Goal: Obtain resource: Download file/media

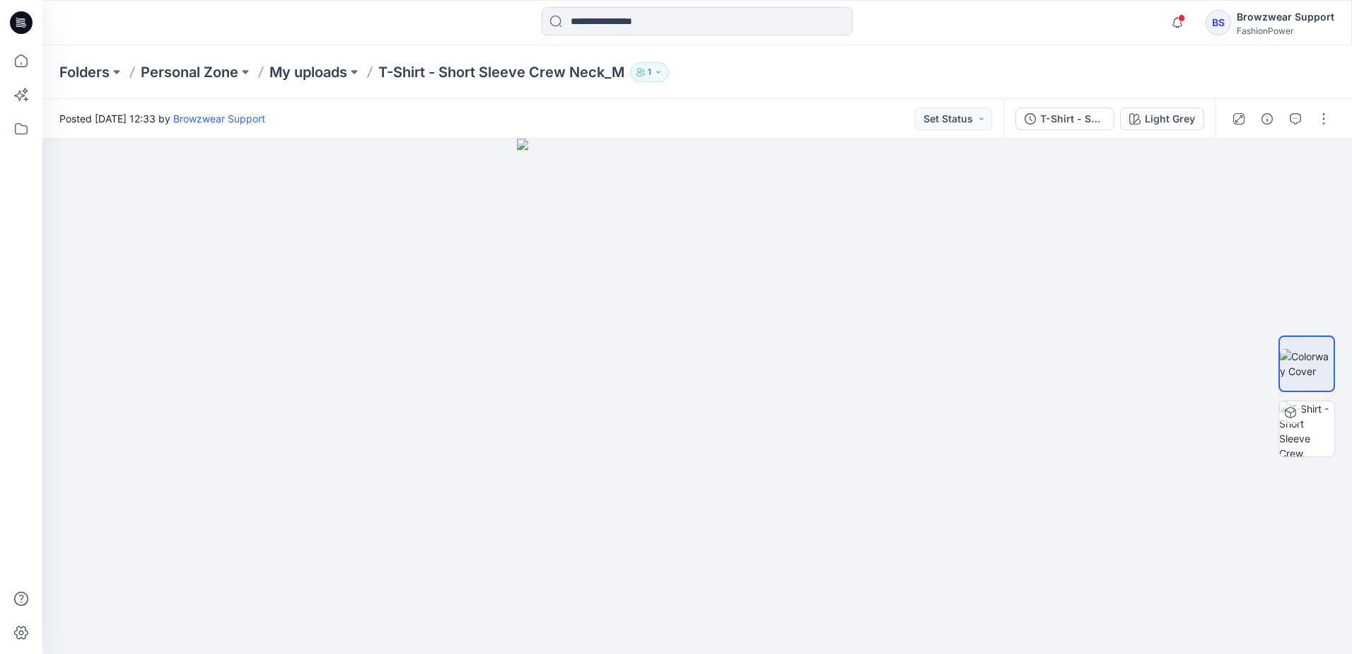
click at [451, 28] on div at bounding box center [697, 22] width 655 height 31
click at [115, 75] on button at bounding box center [117, 72] width 14 height 20
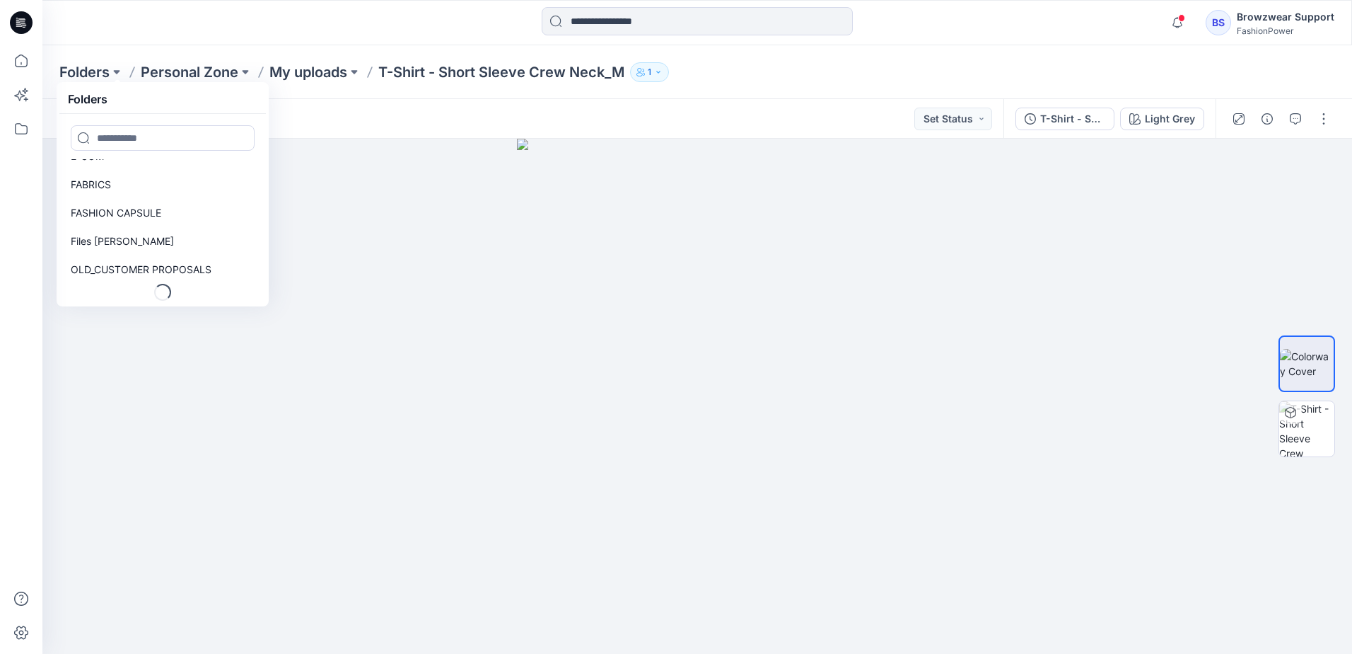
scroll to position [102, 0]
click at [168, 239] on link "Files [PERSON_NAME]" at bounding box center [162, 241] width 201 height 28
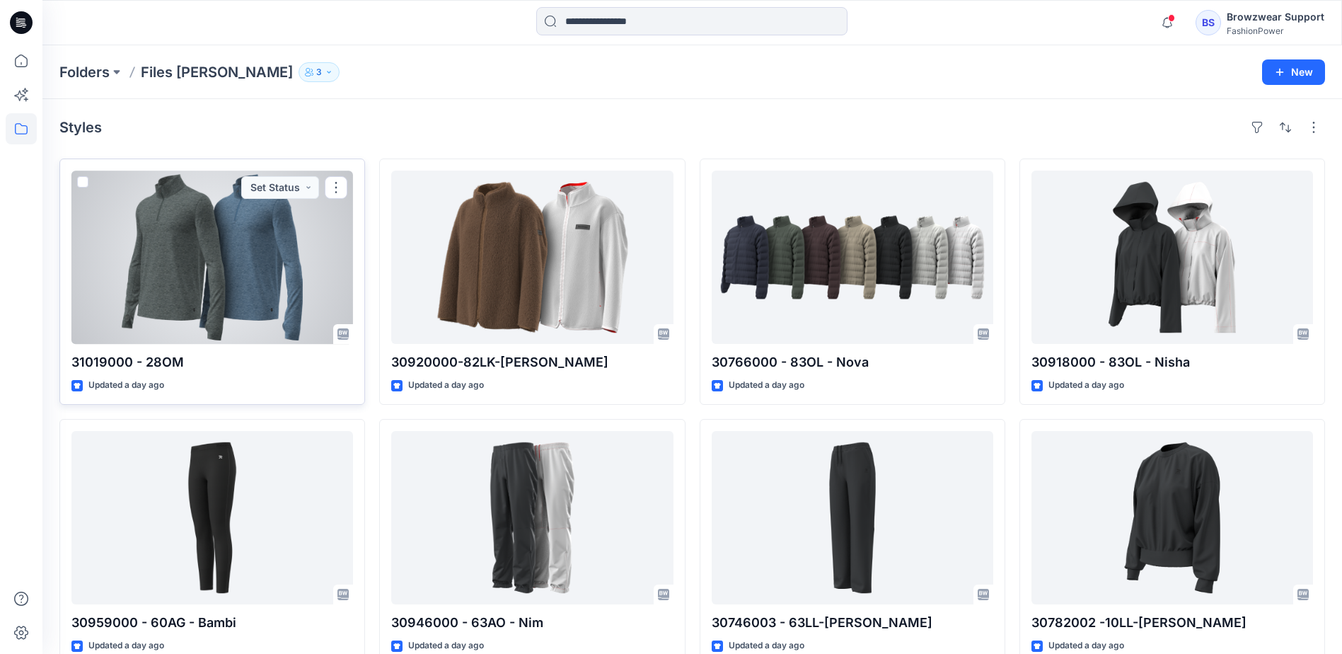
click at [245, 277] on div at bounding box center [212, 256] width 282 height 173
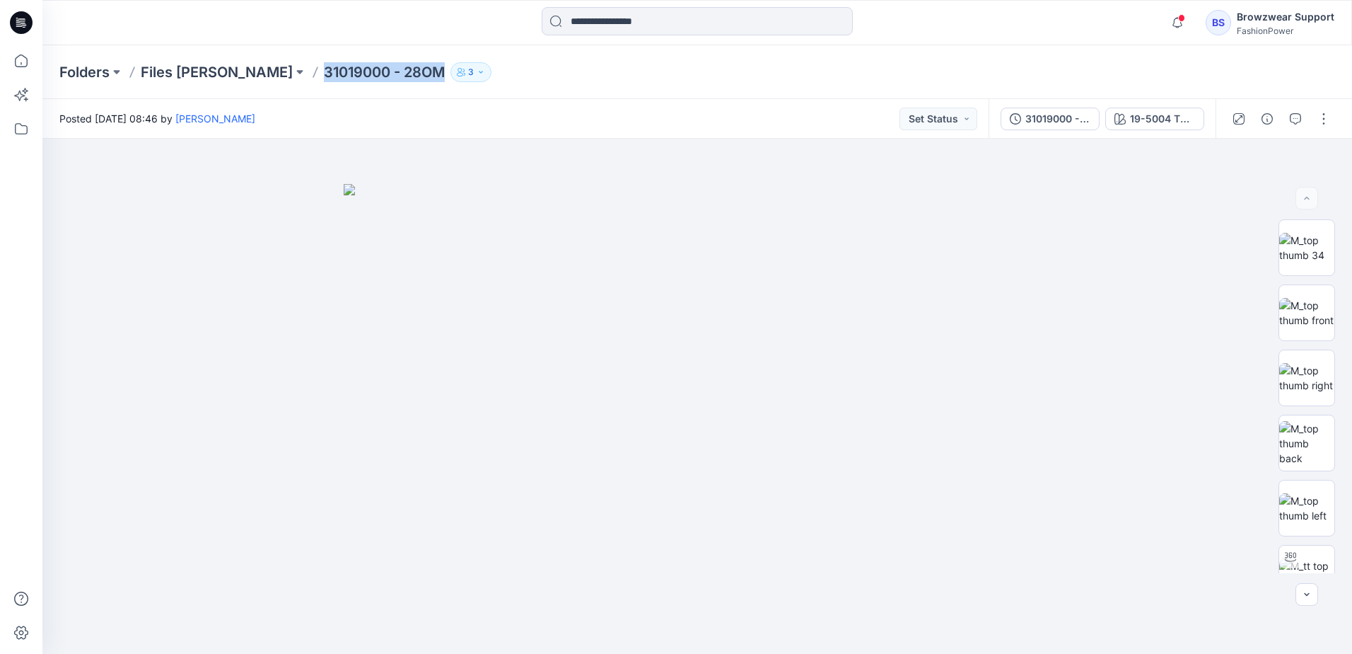
drag, startPoint x: 252, startPoint y: 75, endPoint x: 368, endPoint y: 70, distance: 116.8
click at [368, 70] on p "31019000 - 28OM" at bounding box center [384, 72] width 121 height 20
copy p "31019000 - 28OM"
click at [1035, 117] on div "31019000 - 28OM" at bounding box center [1058, 119] width 65 height 16
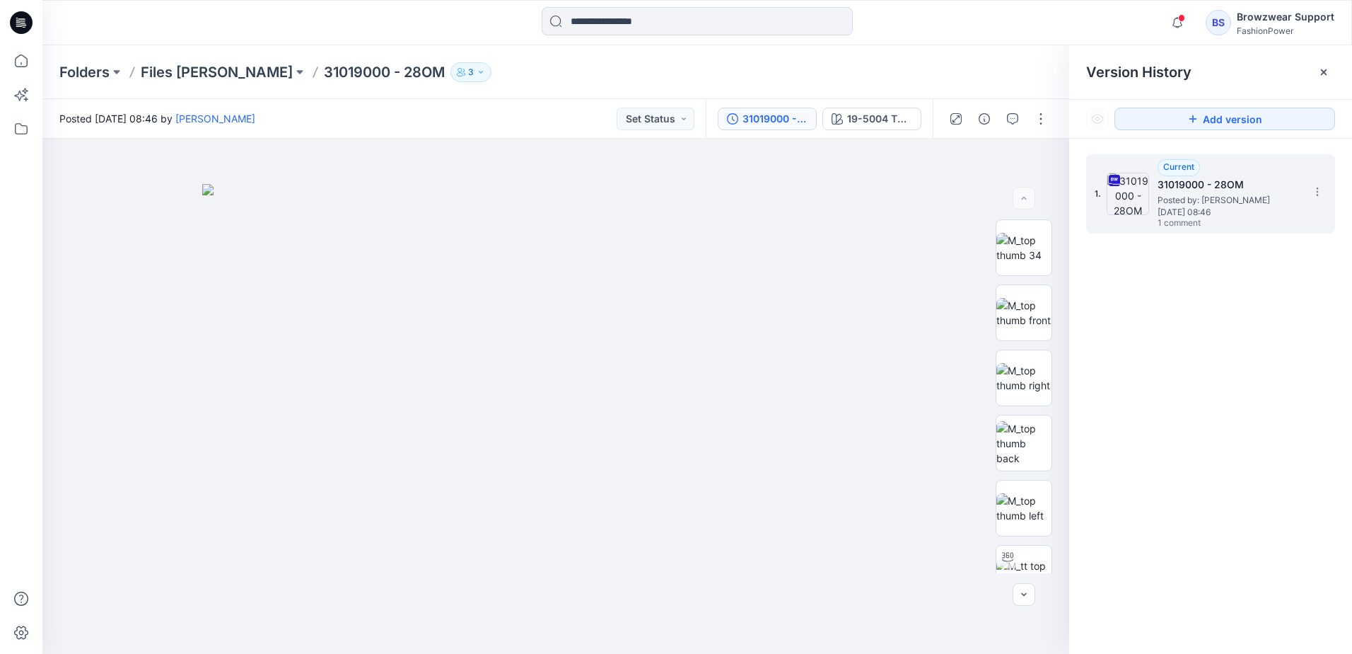
click at [1173, 224] on span "1 comment" at bounding box center [1207, 223] width 99 height 11
click at [1014, 114] on icon "button" at bounding box center [1012, 118] width 11 height 11
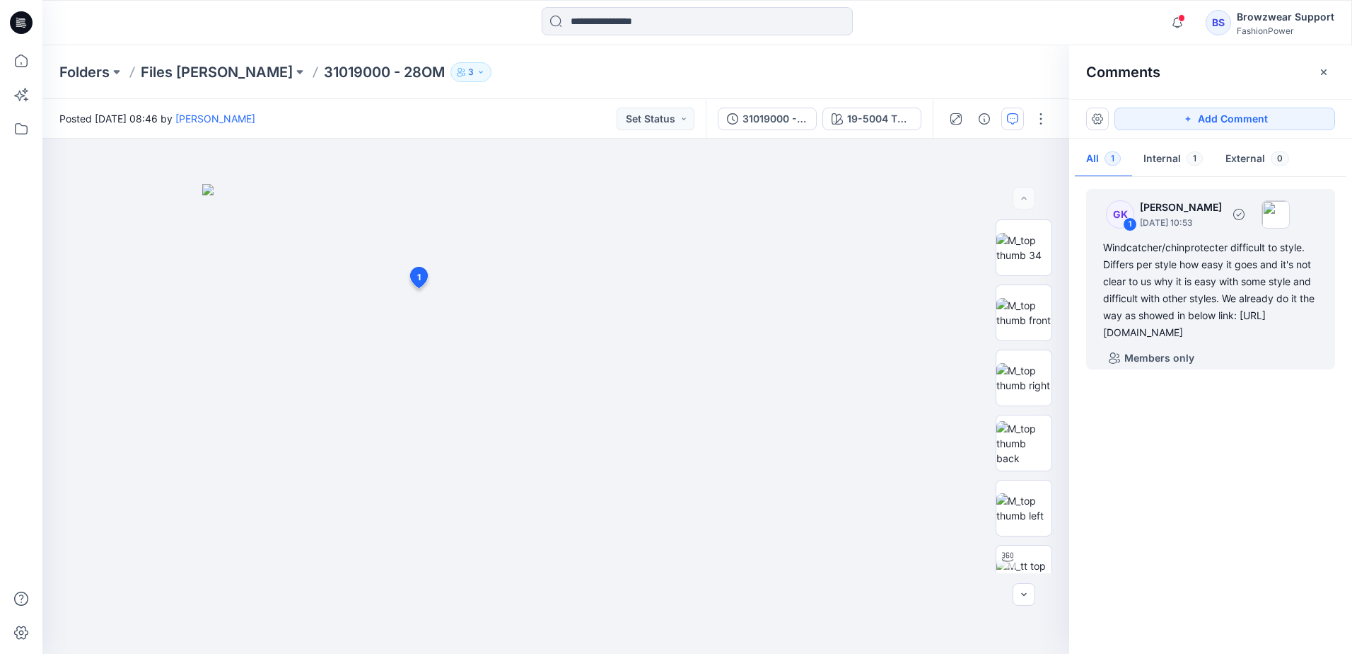
drag, startPoint x: 1176, startPoint y: 367, endPoint x: 1098, endPoint y: 249, distance: 141.8
click at [1098, 249] on div "GK 1 [PERSON_NAME] [DATE] 10:53 Windcatcher/chinprotecter difficult to style. D…" at bounding box center [1210, 279] width 249 height 180
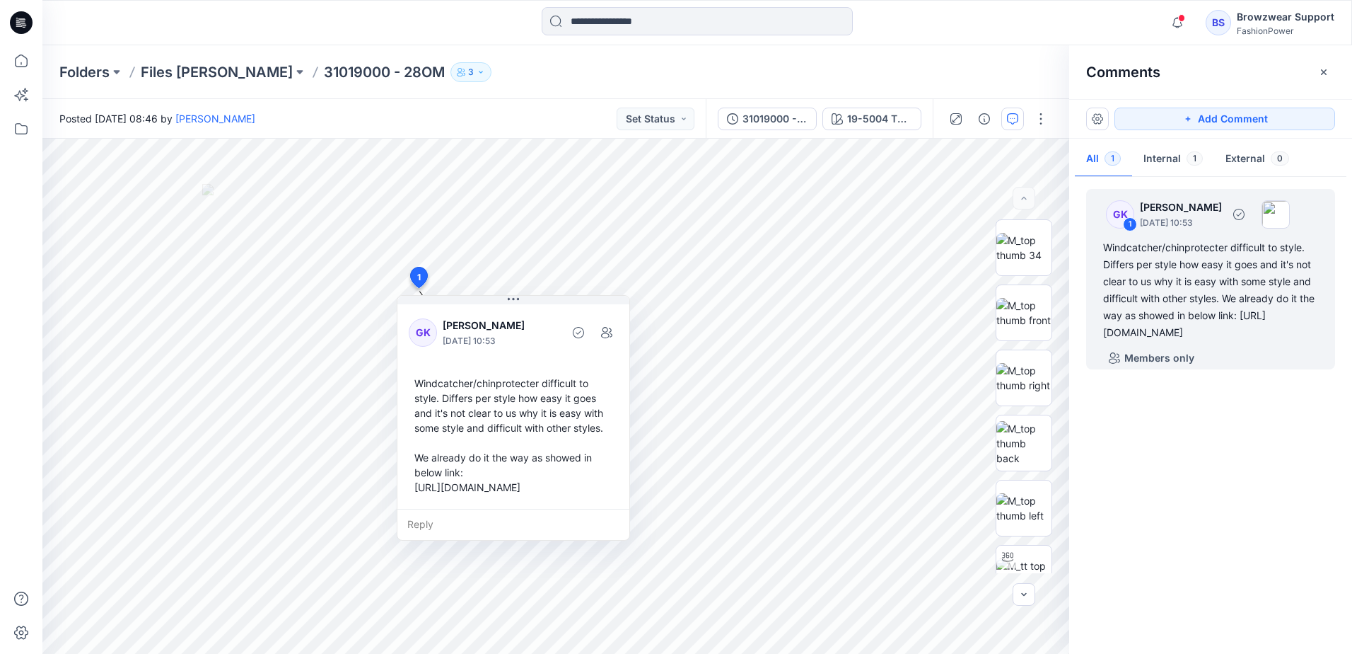
copy div "Windcatcher/chinprotecter difficult to style. Differs per style how easy it goe…"
click at [1030, 68] on div "Folders Files [PERSON_NAME] 31019000 - 28OM 3" at bounding box center [642, 72] width 1166 height 20
click at [1180, 160] on button "Internal 1" at bounding box center [1173, 159] width 82 height 36
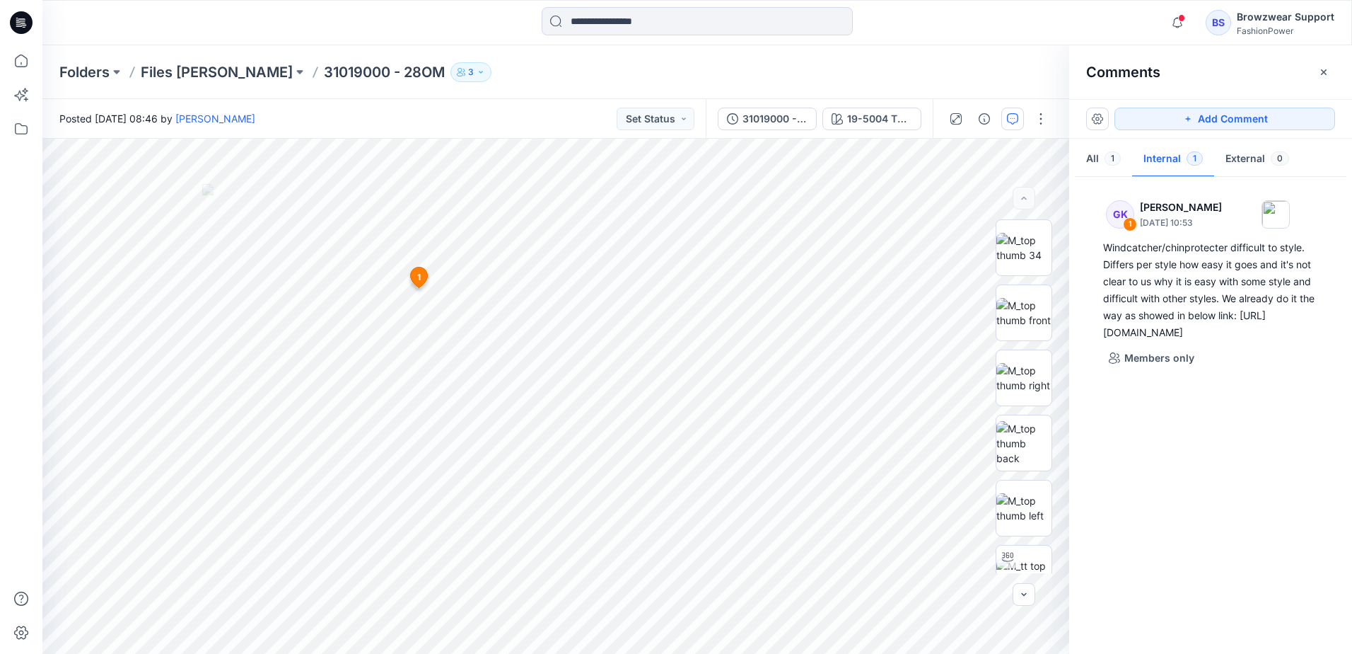
click at [1180, 161] on button "Internal 1" at bounding box center [1173, 159] width 82 height 36
click at [1087, 162] on button "All 1" at bounding box center [1103, 159] width 57 height 36
click at [988, 122] on icon "button" at bounding box center [984, 118] width 11 height 11
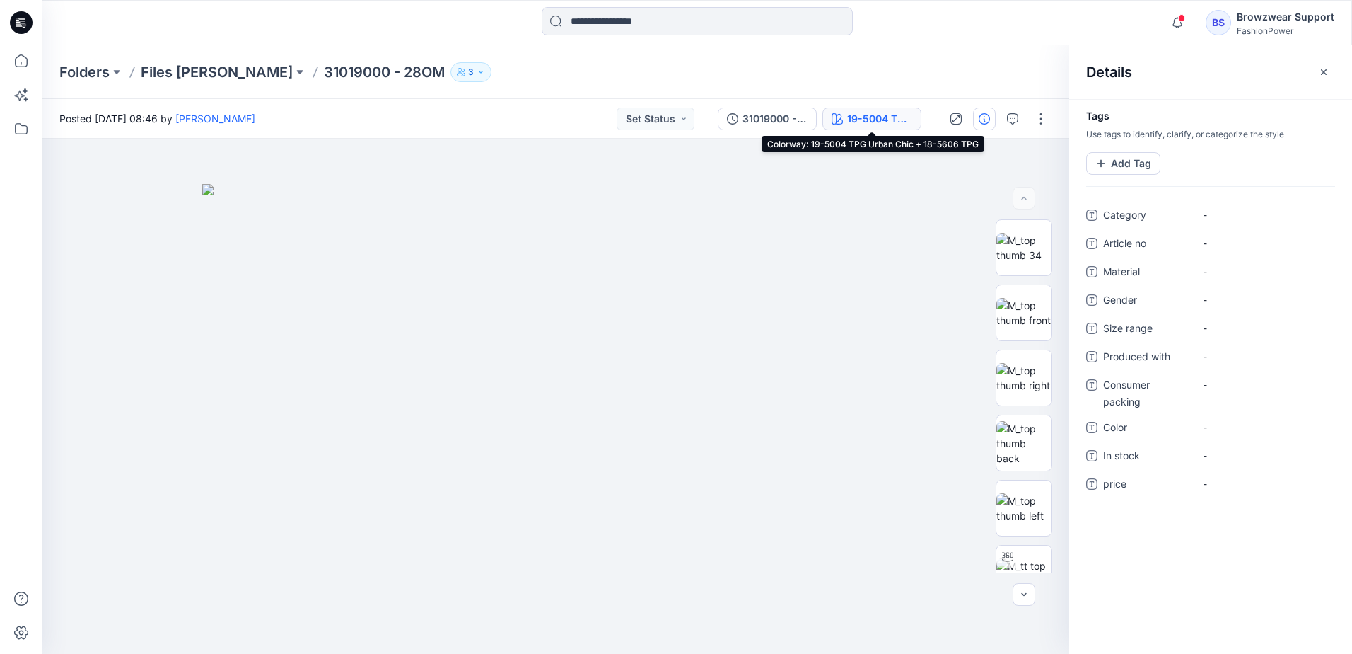
click at [872, 127] on button "19-5004 TPG Urban Chic + 18-5606 TPG" at bounding box center [872, 119] width 99 height 23
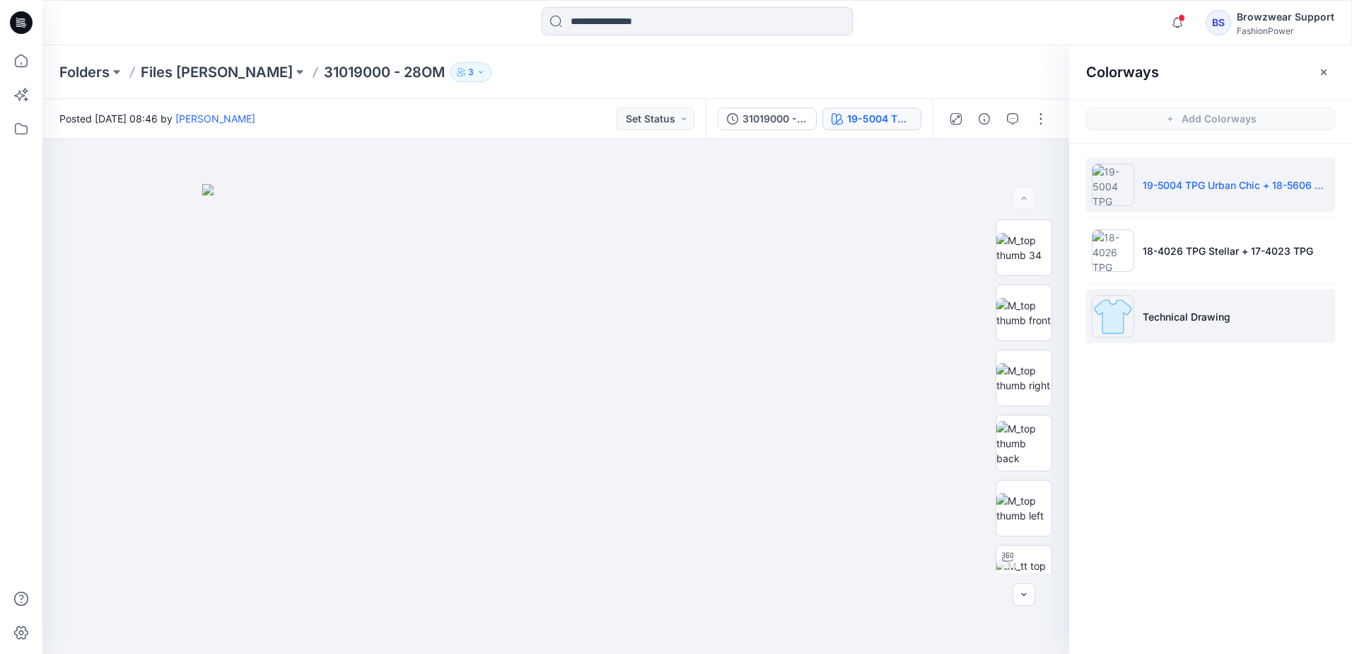
click at [1205, 291] on li "Technical Drawing" at bounding box center [1210, 316] width 249 height 54
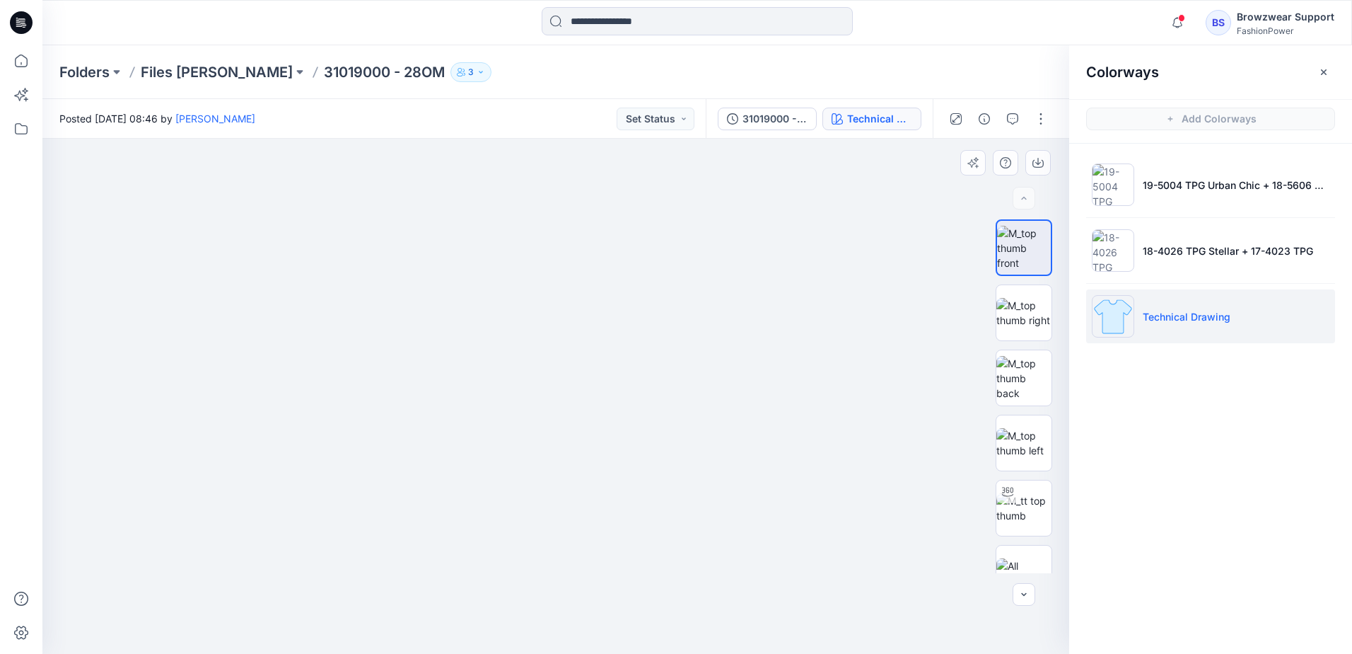
drag, startPoint x: 578, startPoint y: 245, endPoint x: 579, endPoint y: 449, distance: 203.7
click at [579, 449] on img at bounding box center [557, 350] width 1103 height 605
drag, startPoint x: 575, startPoint y: 312, endPoint x: 586, endPoint y: 163, distance: 149.7
click at [586, 163] on img at bounding box center [570, 252] width 1415 height 802
drag, startPoint x: 571, startPoint y: 374, endPoint x: 575, endPoint y: 310, distance: 64.5
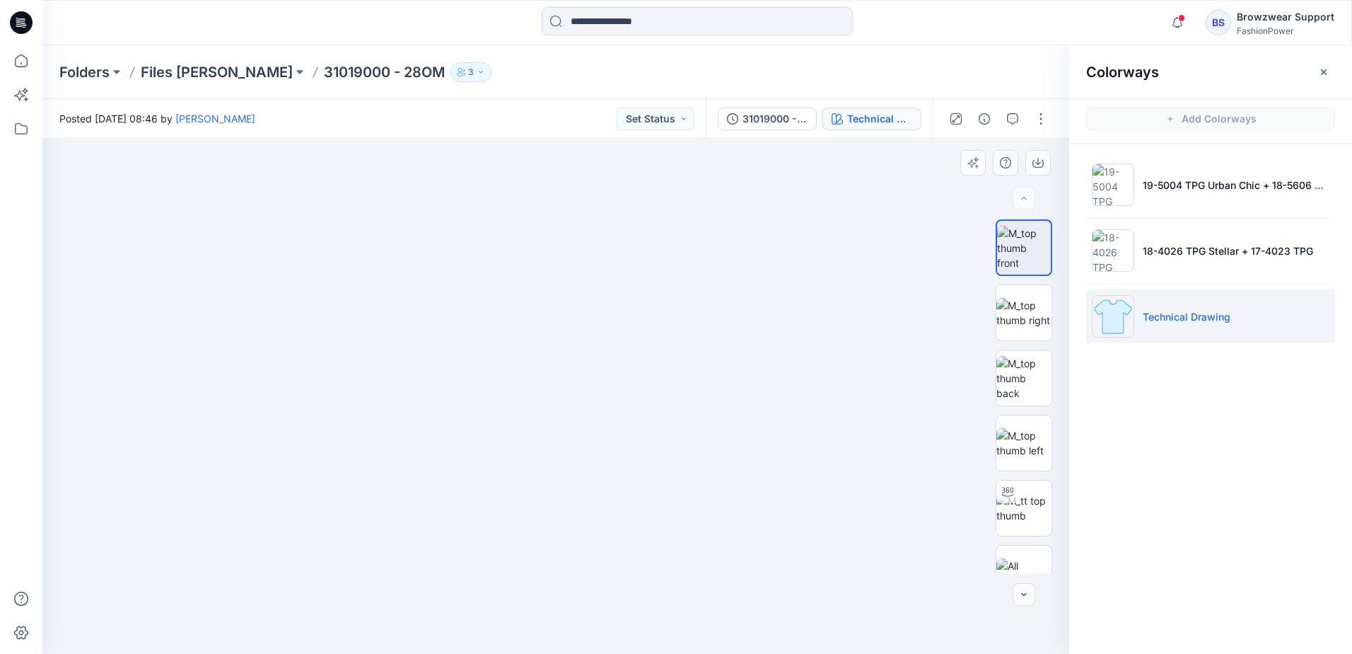
click at [575, 310] on img at bounding box center [574, 221] width 1415 height 865
drag, startPoint x: 658, startPoint y: 272, endPoint x: 663, endPoint y: 399, distance: 127.4
click at [663, 399] on img at bounding box center [578, 285] width 1415 height 736
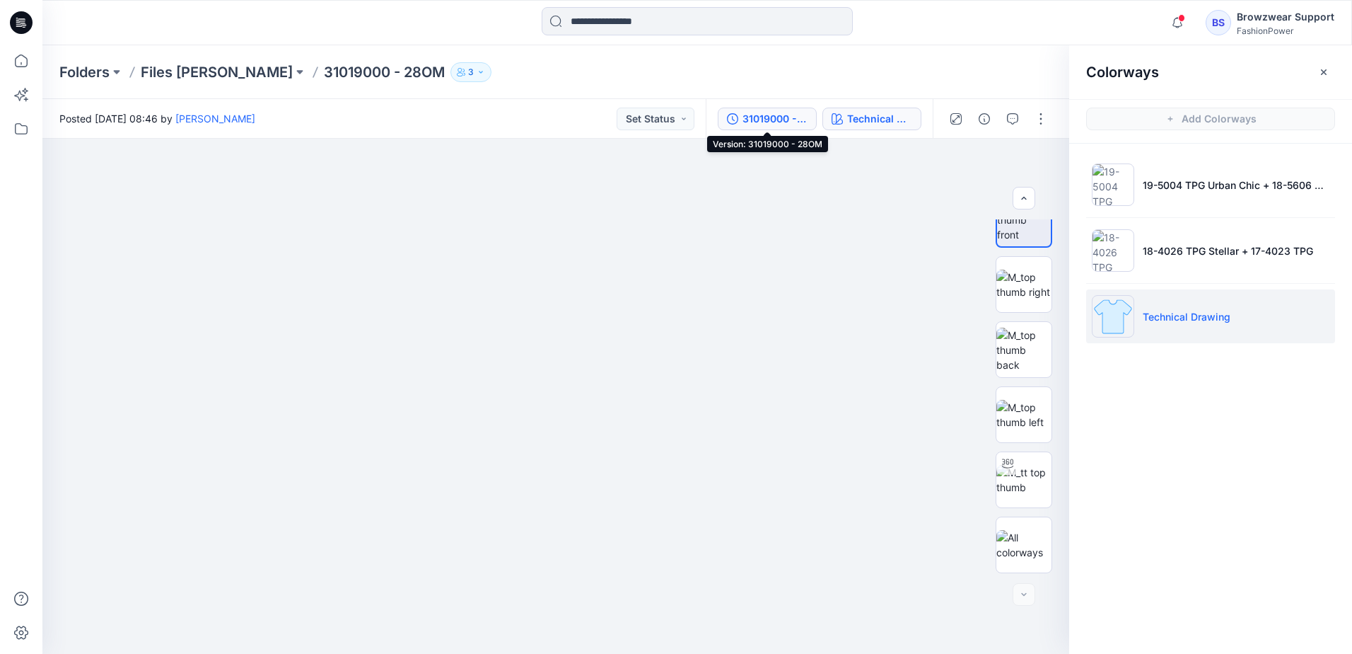
click at [779, 122] on div "31019000 - 28OM" at bounding box center [775, 119] width 65 height 16
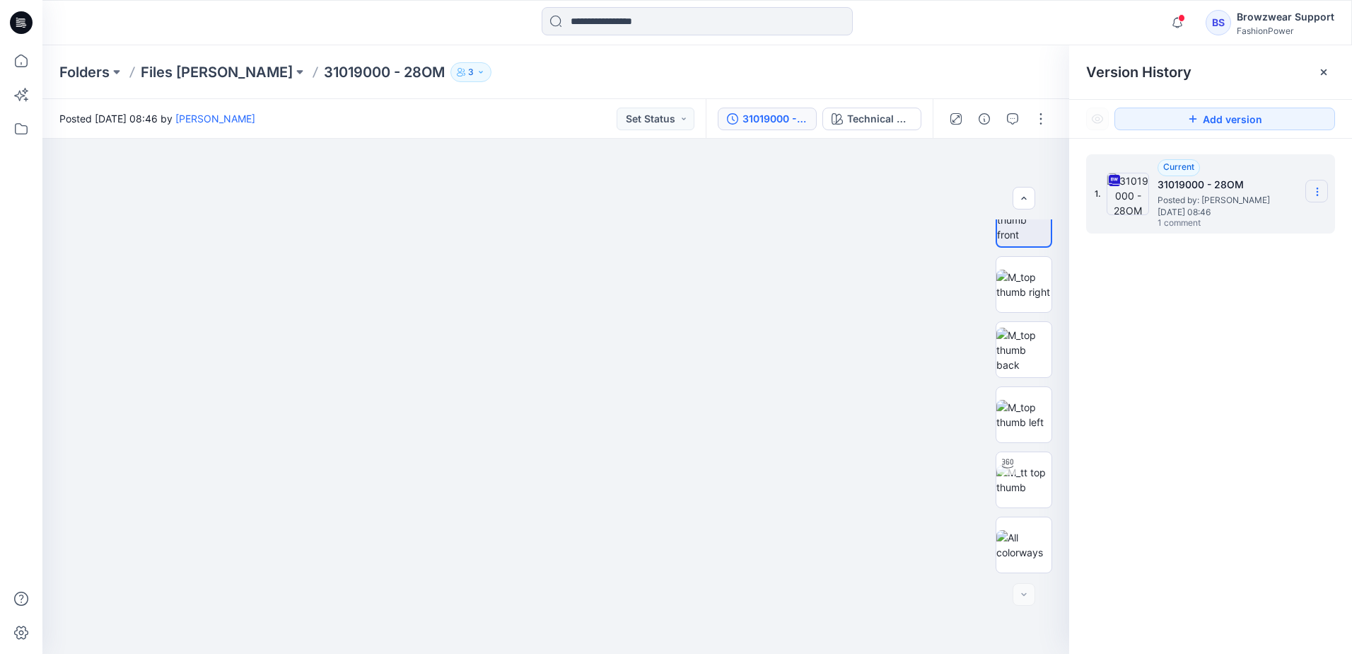
click at [1314, 196] on icon at bounding box center [1317, 191] width 11 height 11
click at [1241, 221] on span "Download Source BW File" at bounding box center [1246, 219] width 118 height 17
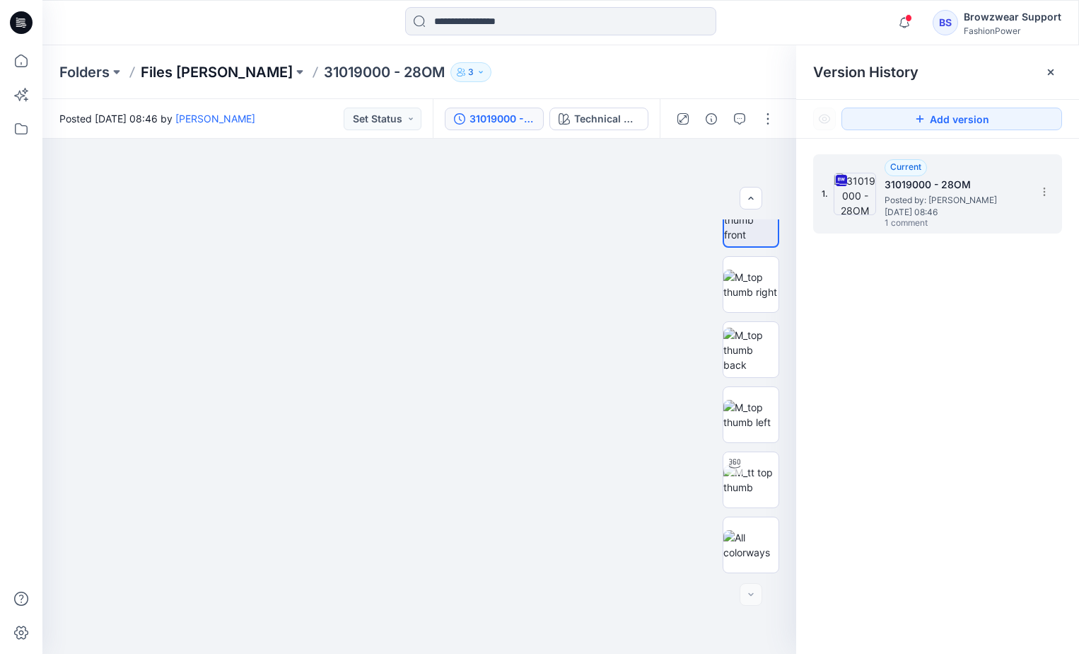
click at [197, 72] on p "Files [PERSON_NAME]" at bounding box center [217, 72] width 152 height 20
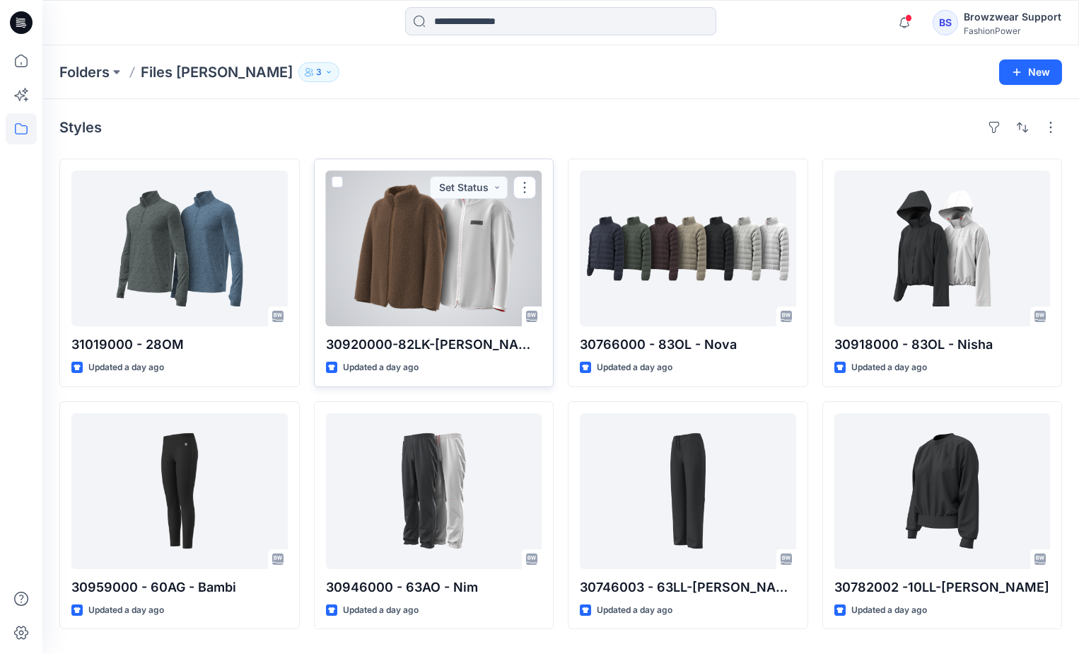
click at [484, 236] on div at bounding box center [434, 248] width 216 height 156
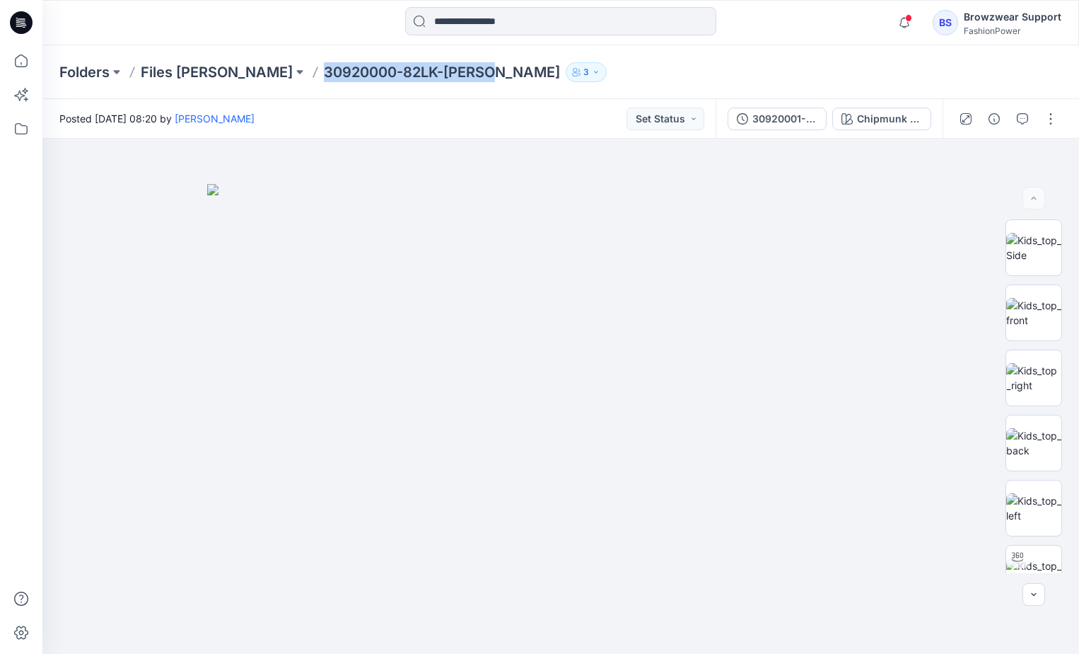
drag, startPoint x: 245, startPoint y: 74, endPoint x: 421, endPoint y: 78, distance: 175.4
click at [421, 78] on div "Folders Files [PERSON_NAME] 30920000-82LK-[PERSON_NAME] 3" at bounding box center [505, 72] width 893 height 20
copy p "30920000-82LK-[PERSON_NAME]"
click at [795, 126] on div "30920001-82LK-[PERSON_NAME]" at bounding box center [785, 119] width 65 height 16
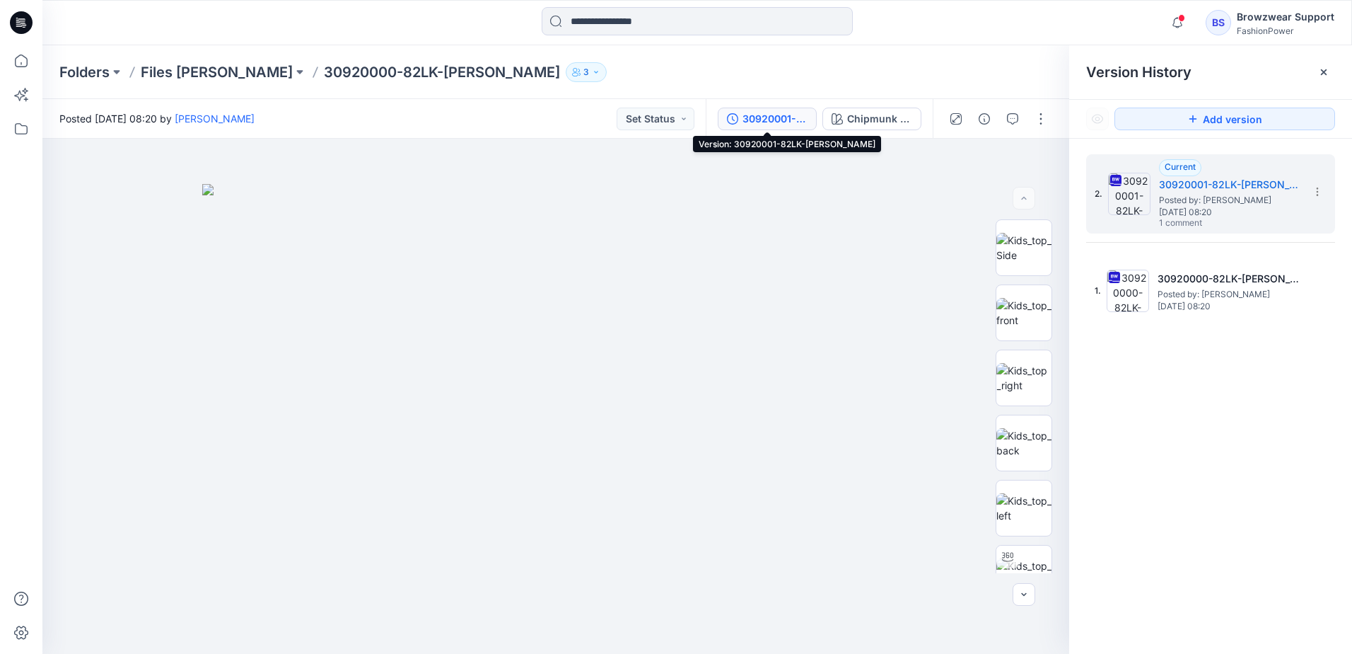
click at [1023, 44] on div "Notifications [PERSON_NAME] has invited you to the Folder Files [PERSON_NAME] 2…" at bounding box center [697, 22] width 1310 height 45
click at [1011, 117] on icon "button" at bounding box center [1012, 118] width 11 height 11
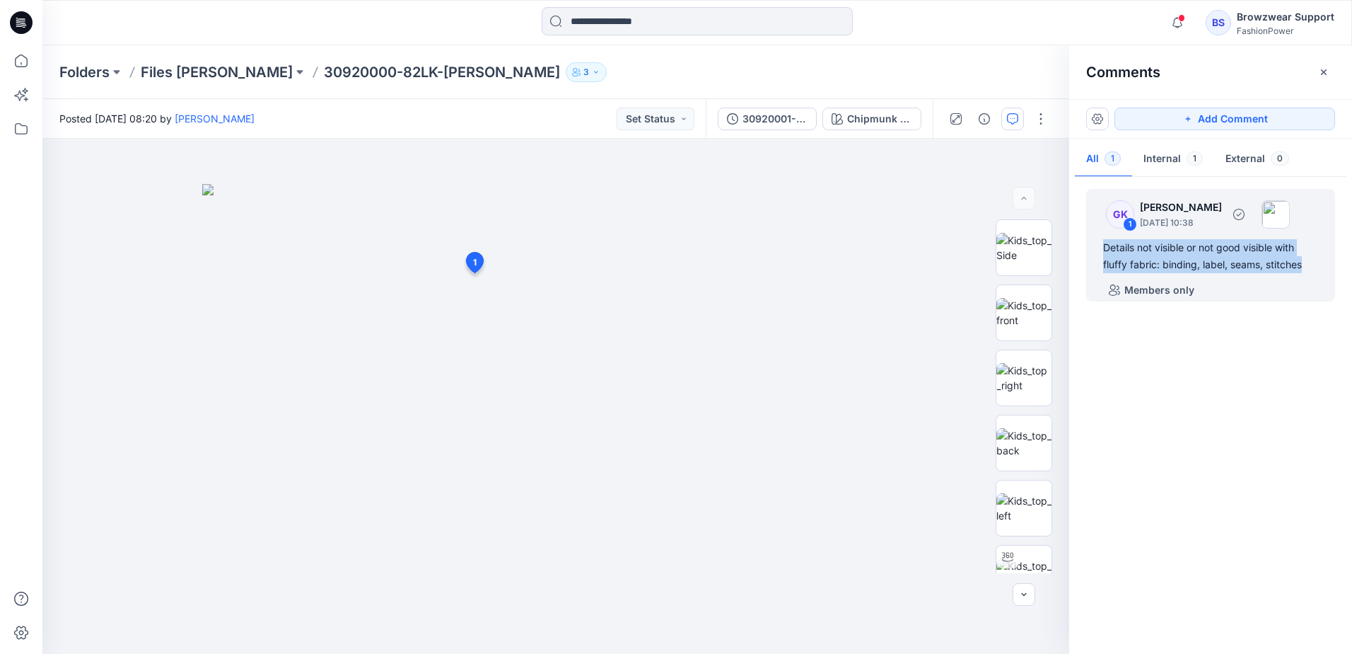
drag, startPoint x: 1310, startPoint y: 268, endPoint x: 1101, endPoint y: 248, distance: 209.7
click at [1101, 248] on div "GK 1 [PERSON_NAME] [DATE] 10:38 Details not visible or not good visible with fl…" at bounding box center [1210, 245] width 249 height 112
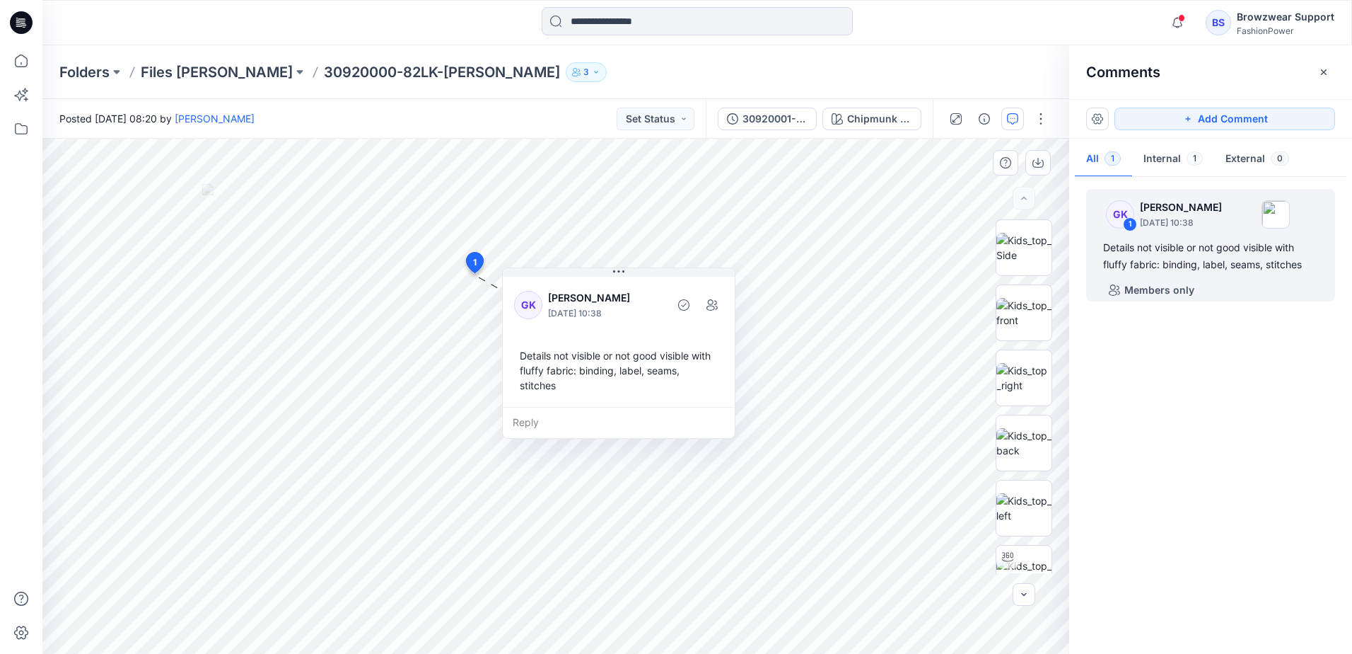
drag, startPoint x: 524, startPoint y: 405, endPoint x: 724, endPoint y: 399, distance: 199.6
click at [724, 398] on div "Details not visible or not good visible with fluffy fabric: binding, label, sea…" at bounding box center [618, 370] width 209 height 56
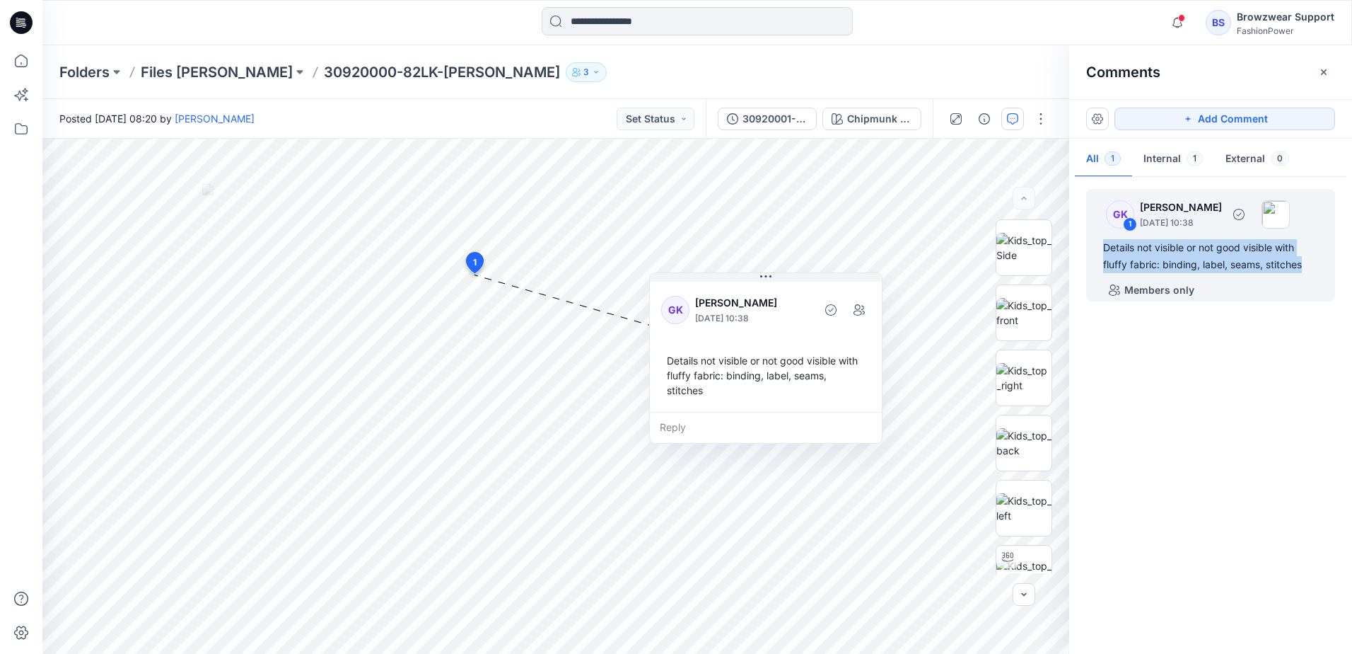
drag, startPoint x: 1106, startPoint y: 248, endPoint x: 1313, endPoint y: 271, distance: 207.8
click at [1313, 271] on div "Details not visible or not good visible with fluffy fabric: binding, label, sea…" at bounding box center [1210, 256] width 215 height 34
copy div "Details not visible or not good visible with fluffy fabric: binding, label, sea…"
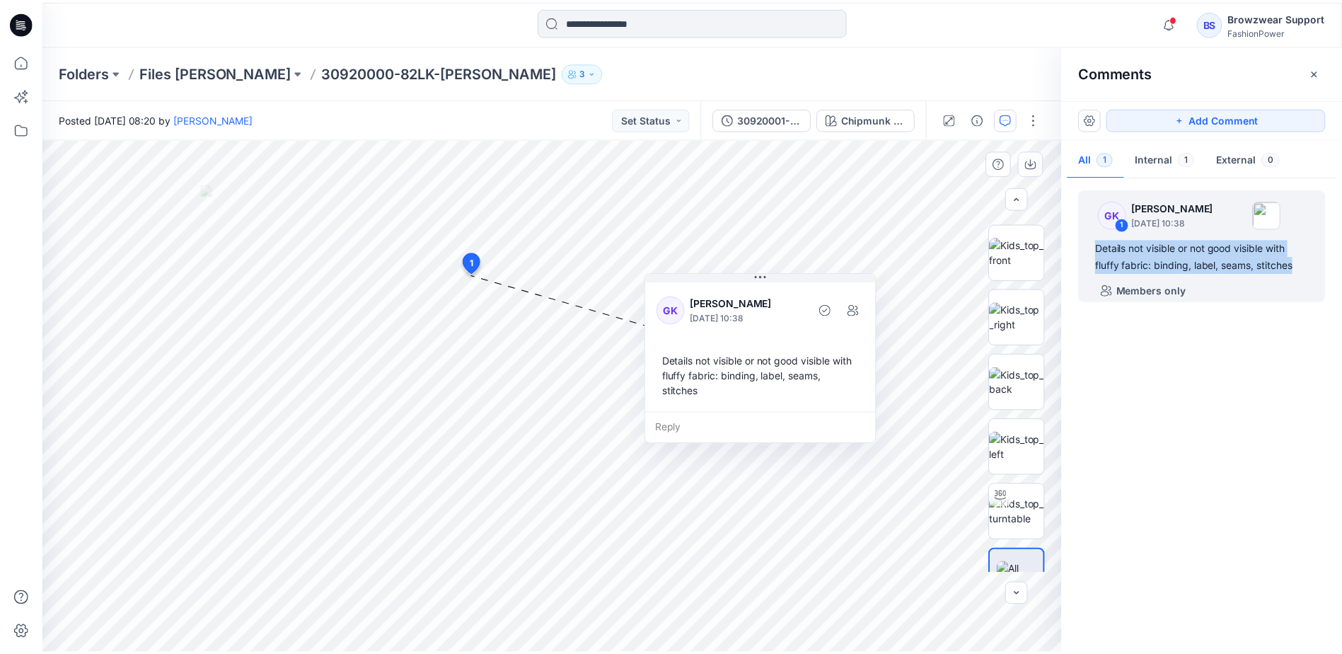
scroll to position [93, 0]
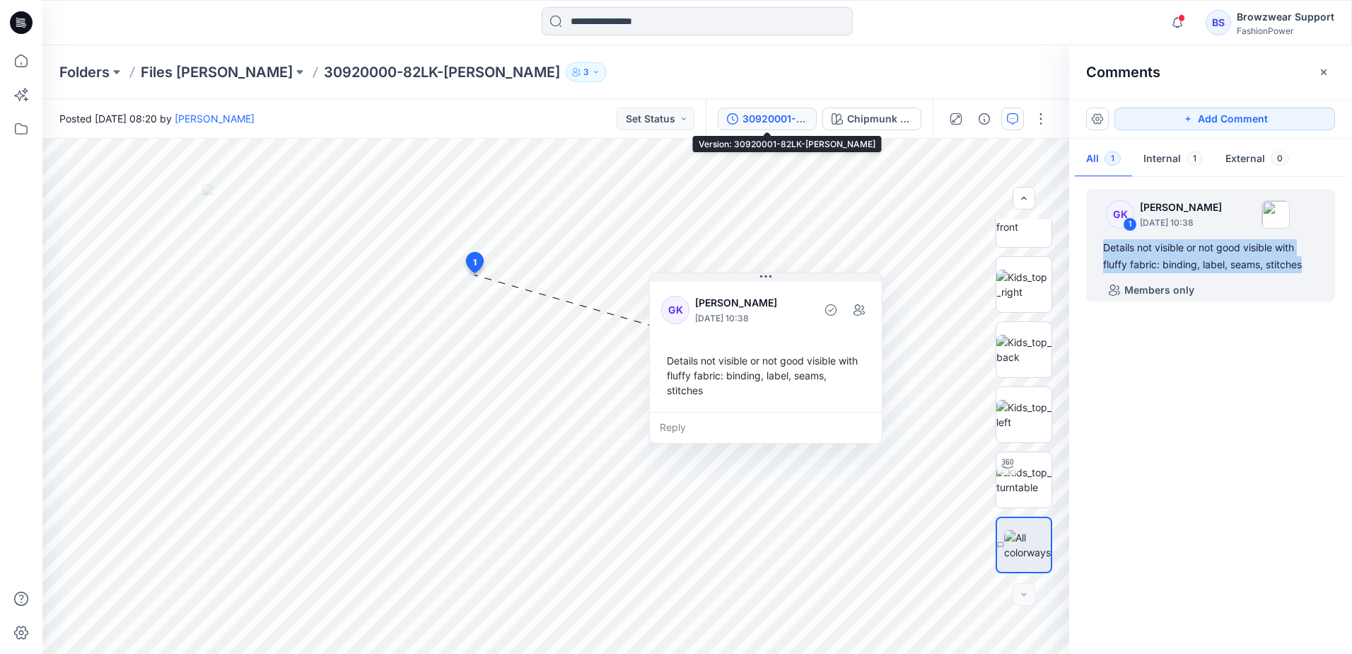
click at [773, 111] on div "30920001-82LK-[PERSON_NAME]" at bounding box center [775, 119] width 65 height 16
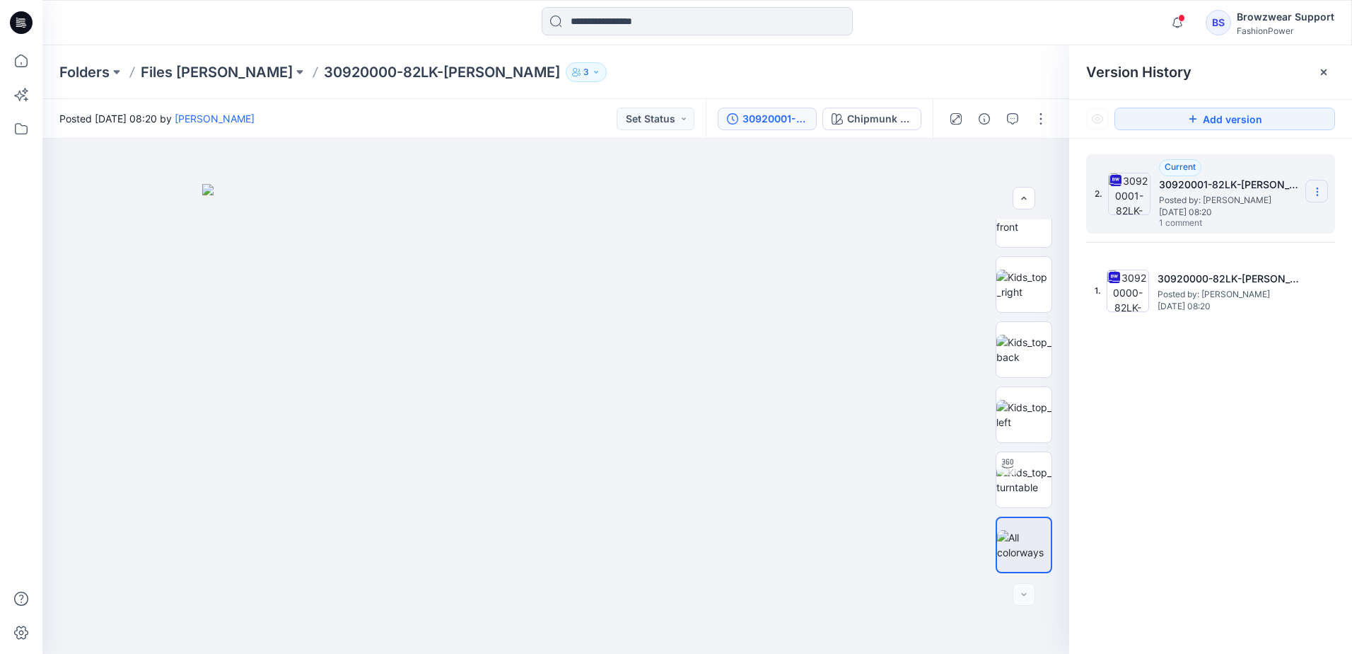
click at [1321, 196] on icon at bounding box center [1317, 191] width 11 height 11
click at [1246, 220] on span "Download Source BW File" at bounding box center [1246, 219] width 118 height 17
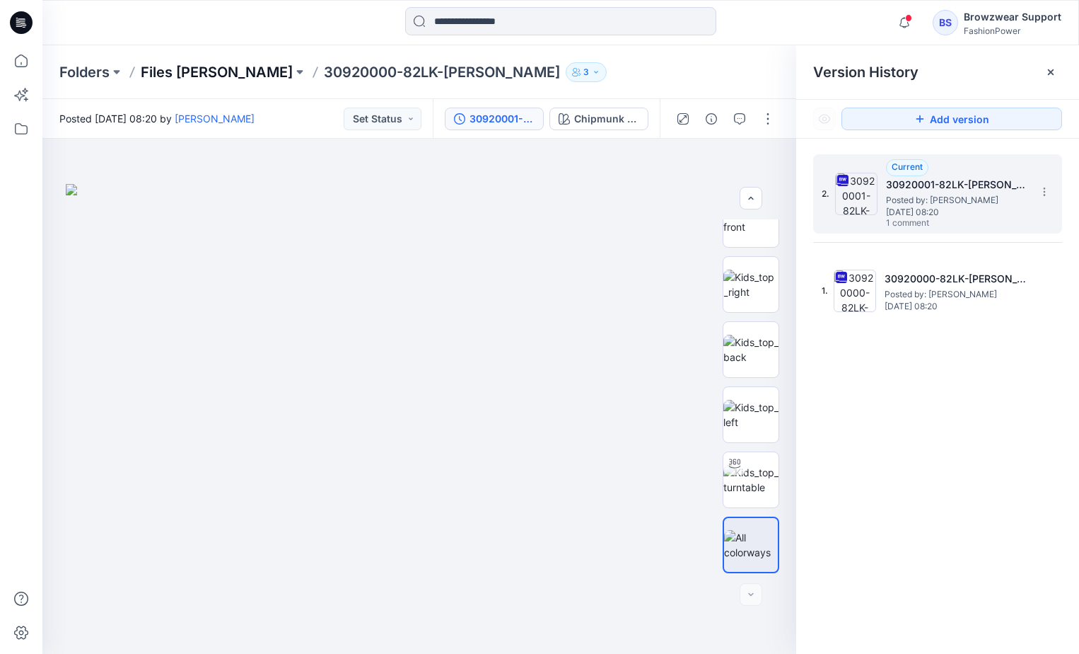
click at [174, 78] on p "Files [PERSON_NAME]" at bounding box center [217, 72] width 152 height 20
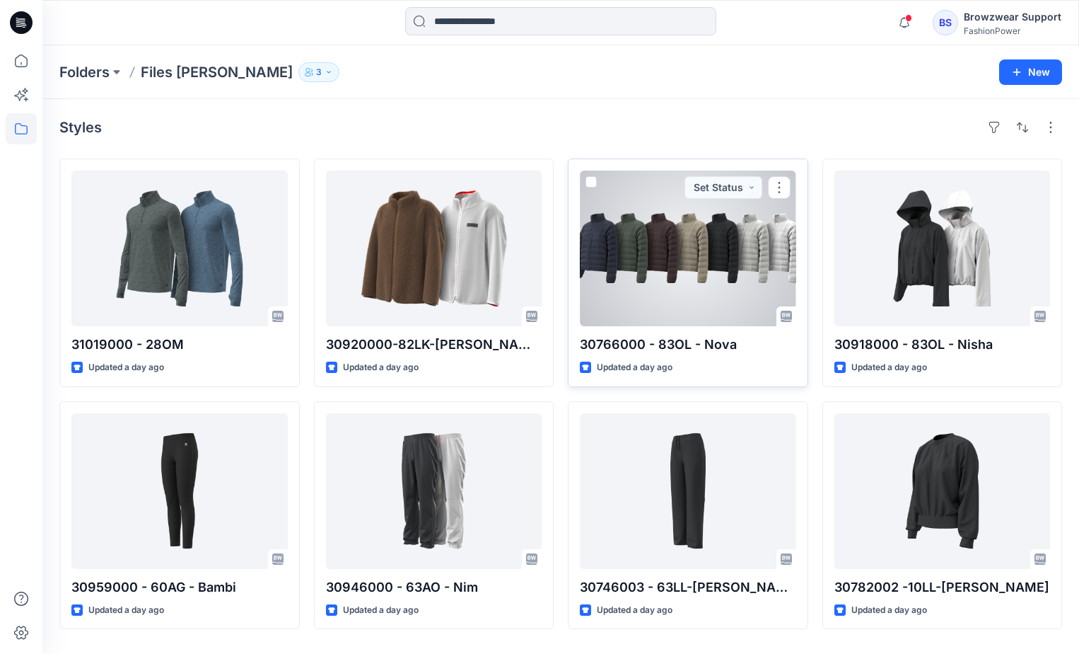
click at [693, 245] on div at bounding box center [688, 248] width 216 height 156
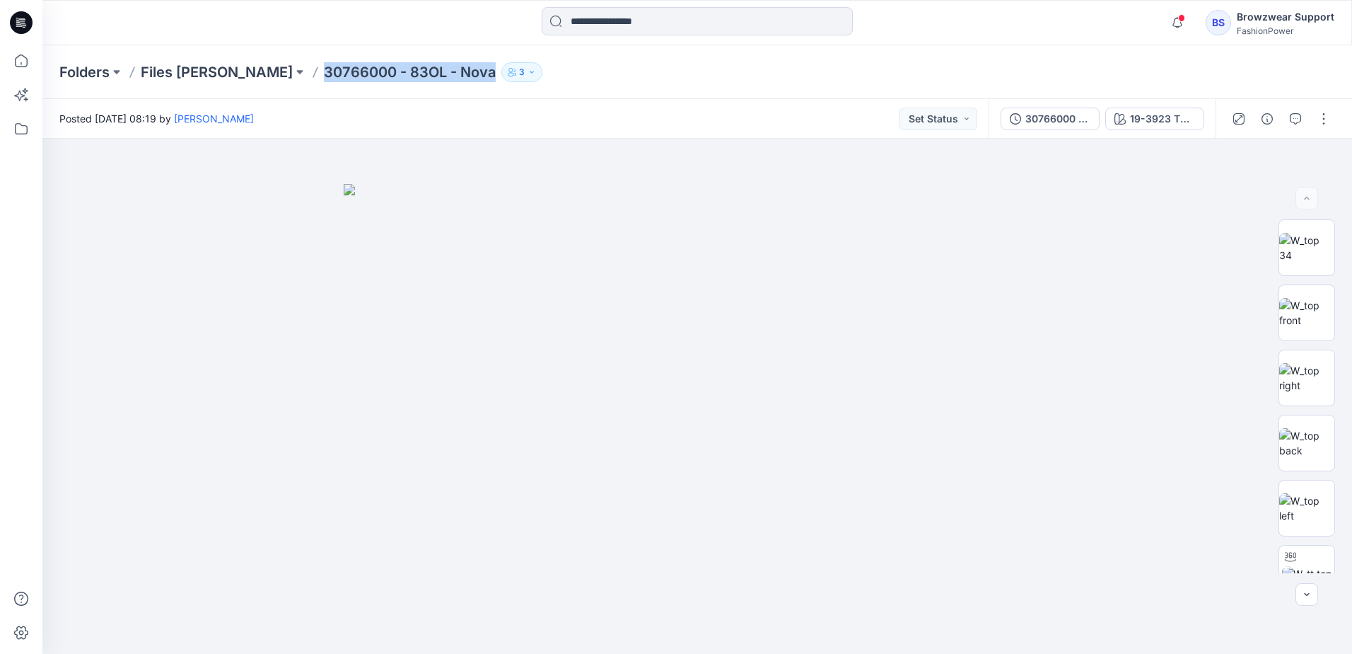
drag, startPoint x: 420, startPoint y: 72, endPoint x: 253, endPoint y: 79, distance: 167.7
click at [324, 79] on p "30766000 - 83OL - Nova" at bounding box center [410, 72] width 172 height 20
copy p "30766000 - 83OL - Nova"
click at [1059, 121] on div "30766000 - 83OL - Nova" at bounding box center [1058, 119] width 65 height 16
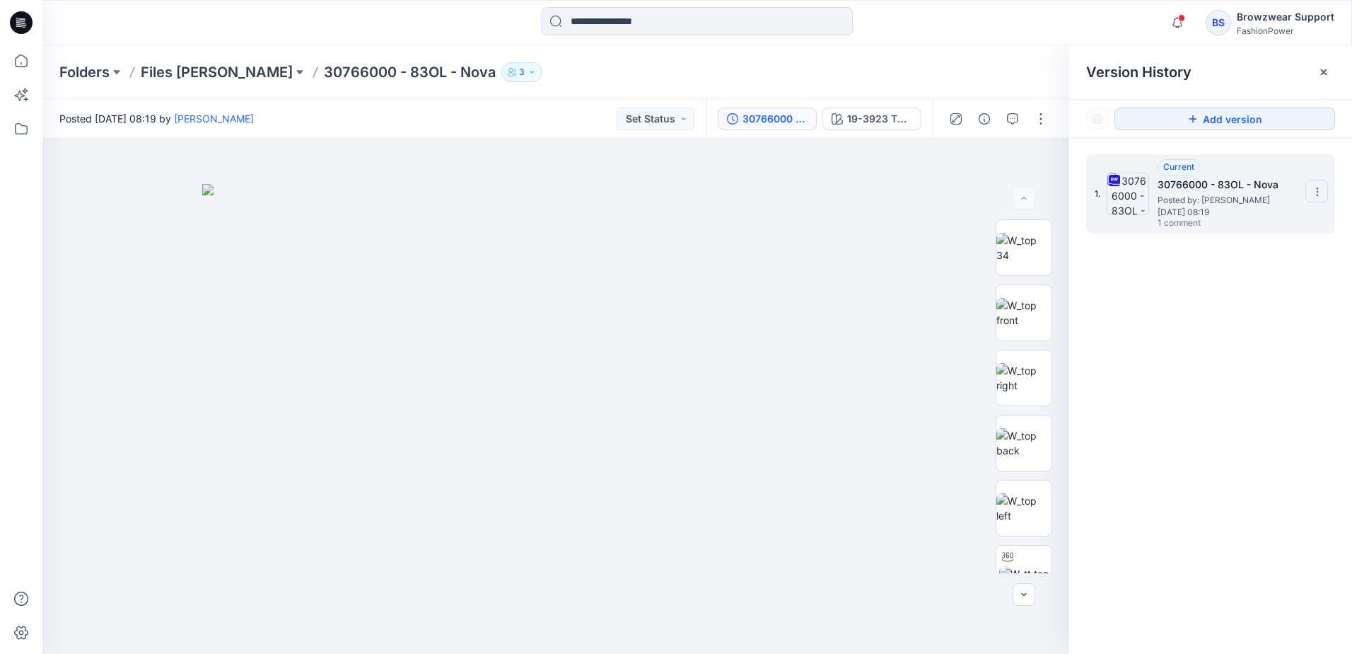
click at [1319, 194] on icon at bounding box center [1317, 191] width 11 height 11
click at [1287, 224] on span "Download Source BW File" at bounding box center [1246, 219] width 118 height 17
click at [871, 218] on img at bounding box center [555, 419] width 707 height 470
click at [878, 117] on div "19-3923 TPG Navy Blazer" at bounding box center [879, 119] width 65 height 16
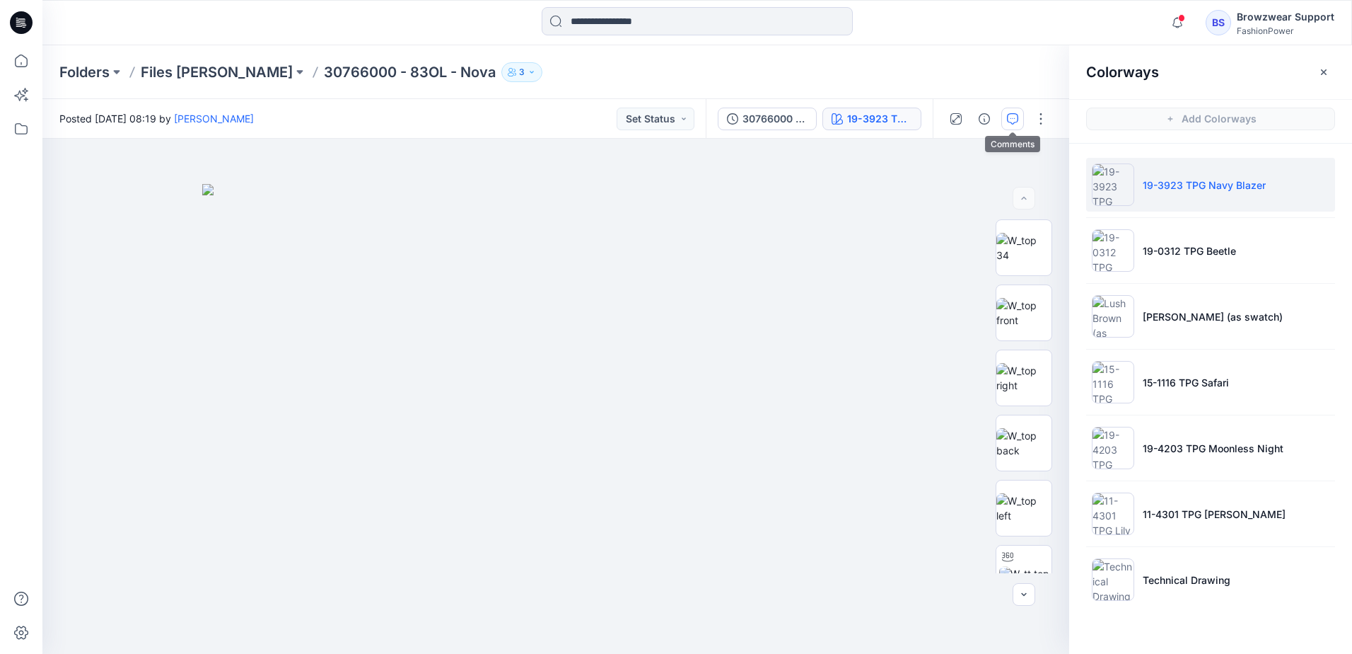
click at [1023, 123] on button "button" at bounding box center [1013, 119] width 23 height 23
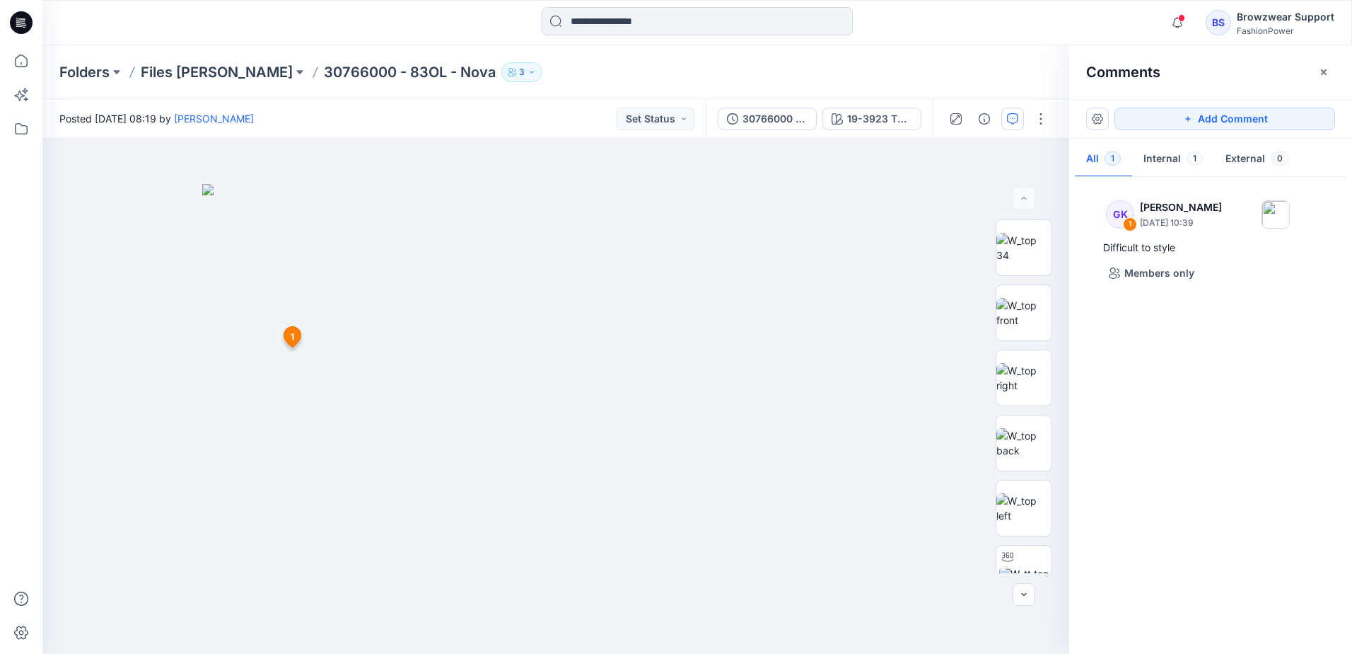
click at [496, 33] on div at bounding box center [697, 22] width 655 height 31
click at [1318, 79] on button "button" at bounding box center [1324, 72] width 23 height 23
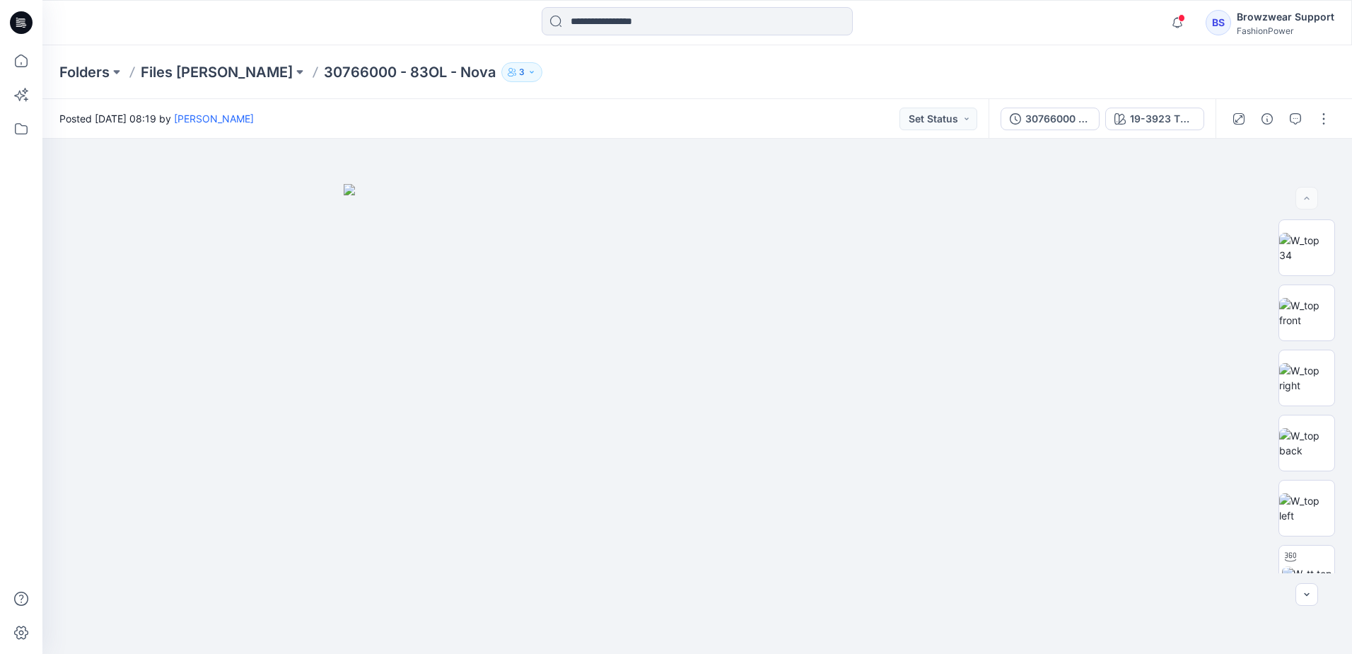
click at [1113, 29] on div "Notifications [PERSON_NAME] has invited you to the Folder Files [PERSON_NAME] 2…" at bounding box center [696, 22] width 1309 height 31
click at [947, 68] on div "Folders Files [PERSON_NAME] 30766000 - 83OL - Nova 3" at bounding box center [642, 72] width 1166 height 20
click at [271, 33] on div at bounding box center [205, 22] width 327 height 31
click at [179, 76] on p "Files [PERSON_NAME]" at bounding box center [217, 72] width 152 height 20
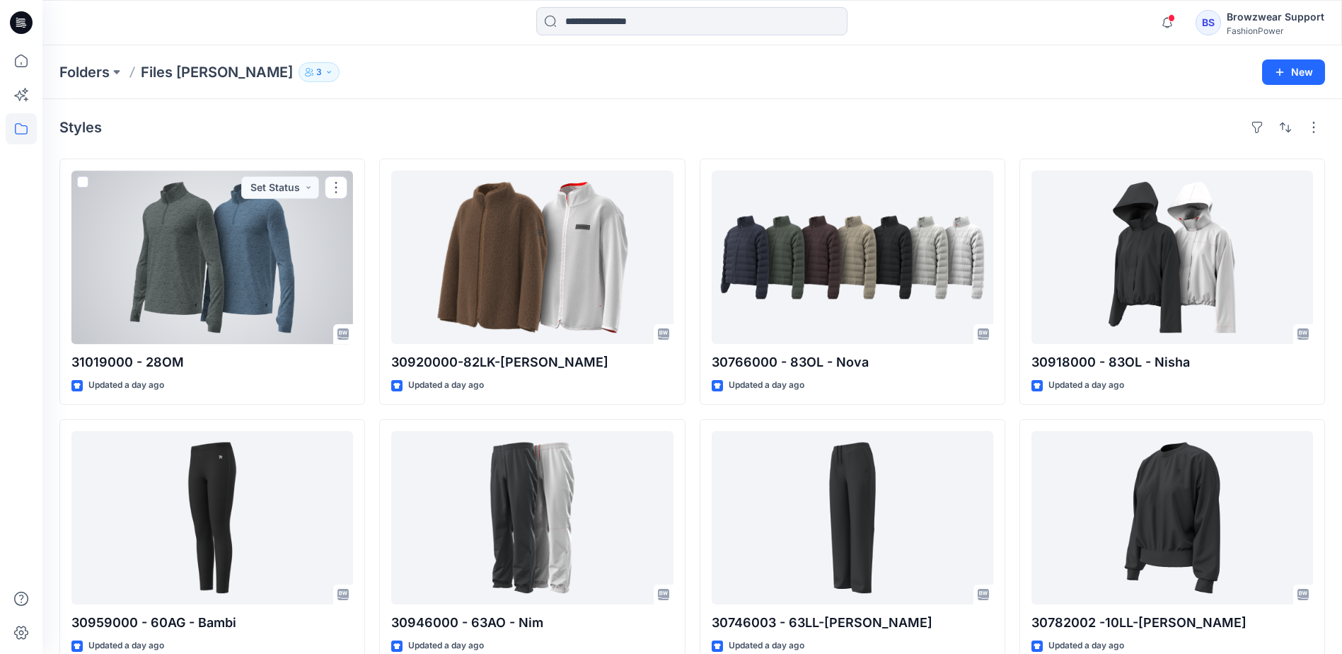
click at [262, 262] on div at bounding box center [212, 256] width 282 height 173
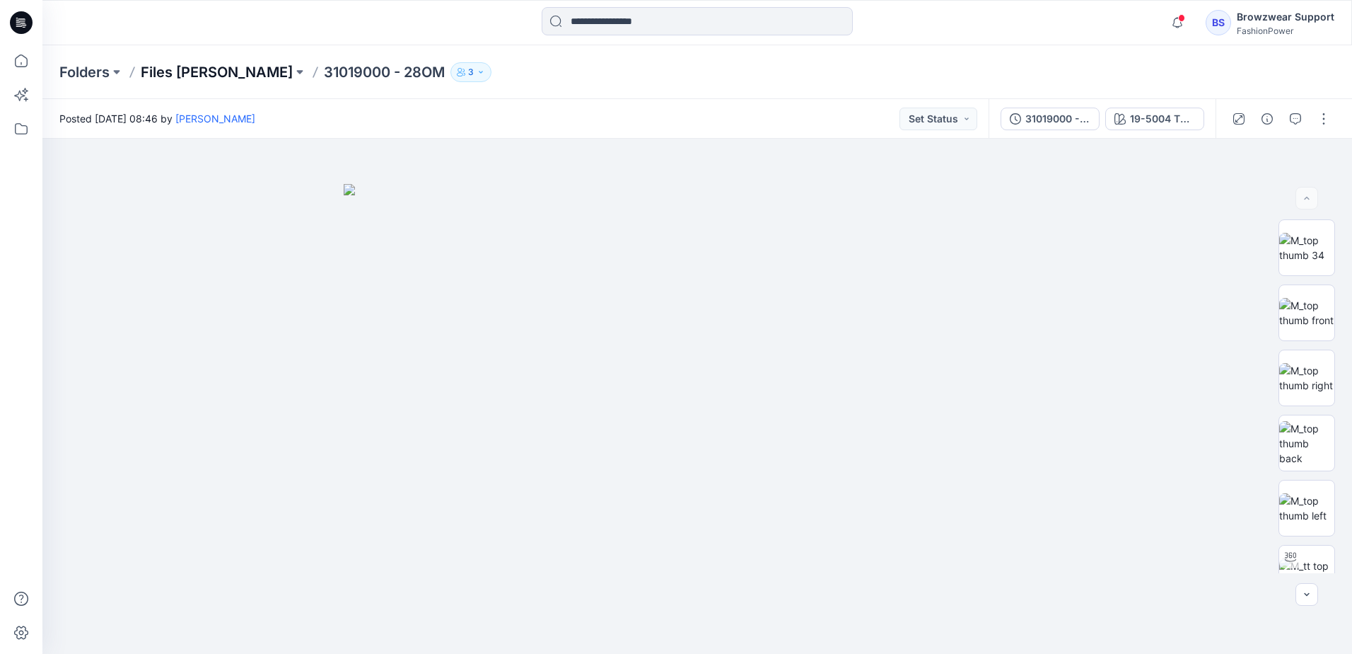
click at [185, 79] on div "Folders Files [PERSON_NAME] 31019000 - 28OM 3" at bounding box center [697, 72] width 1310 height 54
click at [193, 77] on p "Files [PERSON_NAME]" at bounding box center [217, 72] width 152 height 20
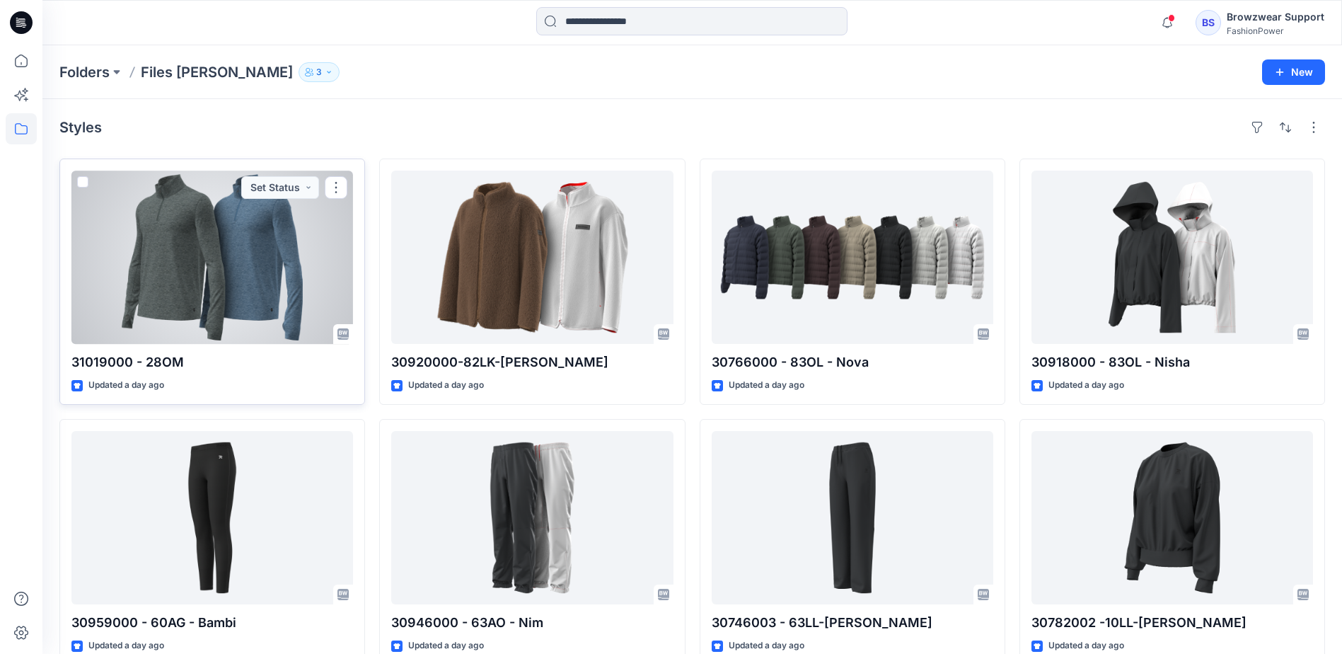
click at [224, 255] on div at bounding box center [212, 256] width 282 height 173
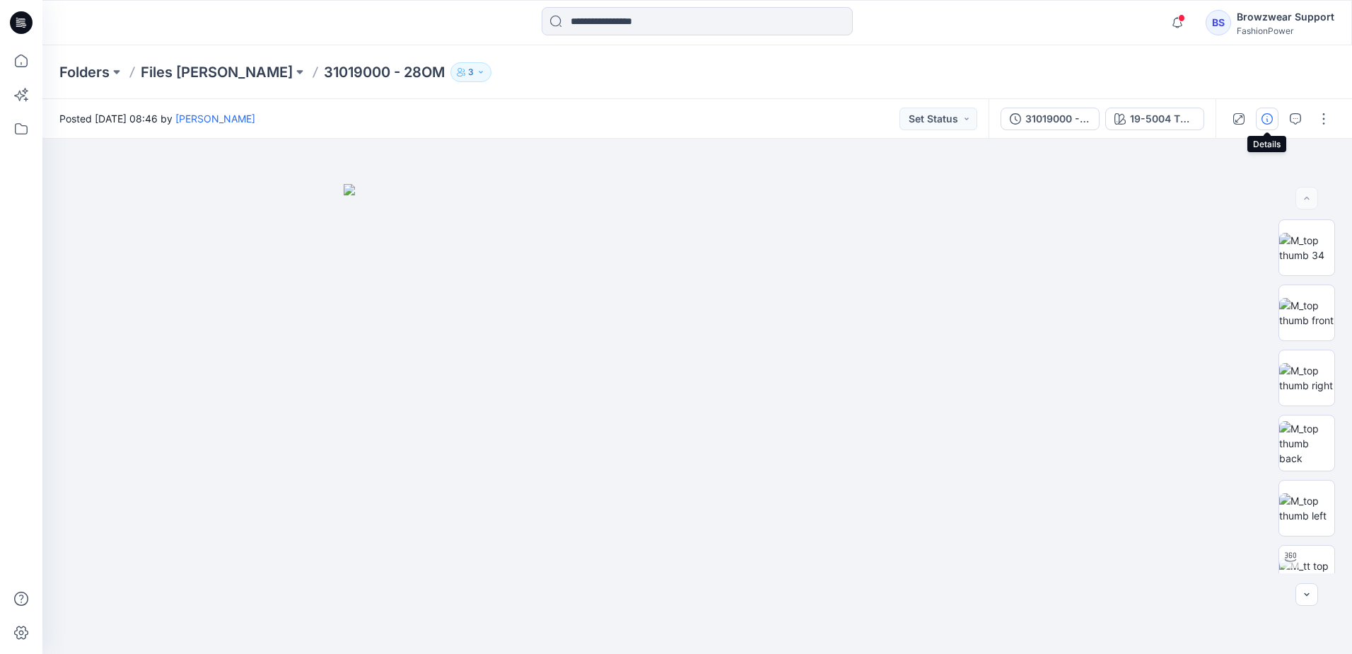
click at [1272, 122] on icon "button" at bounding box center [1267, 118] width 11 height 11
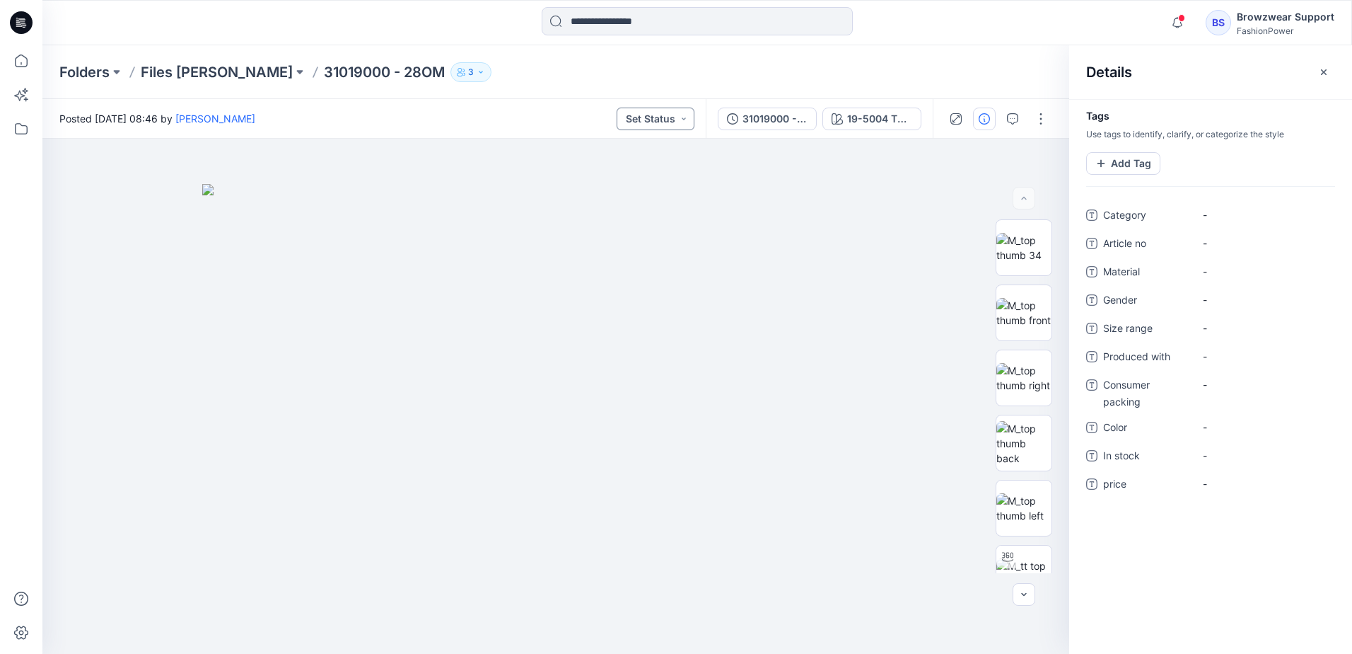
click at [684, 122] on button "Set Status" at bounding box center [656, 119] width 78 height 23
click at [610, 69] on div "Folders Files [PERSON_NAME] 31019000 - 28OM 3" at bounding box center [642, 72] width 1166 height 20
click at [700, 66] on div "Folders Files [PERSON_NAME] 31019000 - 28OM 3" at bounding box center [642, 72] width 1166 height 20
click at [794, 72] on div "Folders Files [PERSON_NAME] 31019000 - 28OM 3" at bounding box center [642, 72] width 1166 height 20
click at [1028, 120] on div at bounding box center [998, 119] width 131 height 40
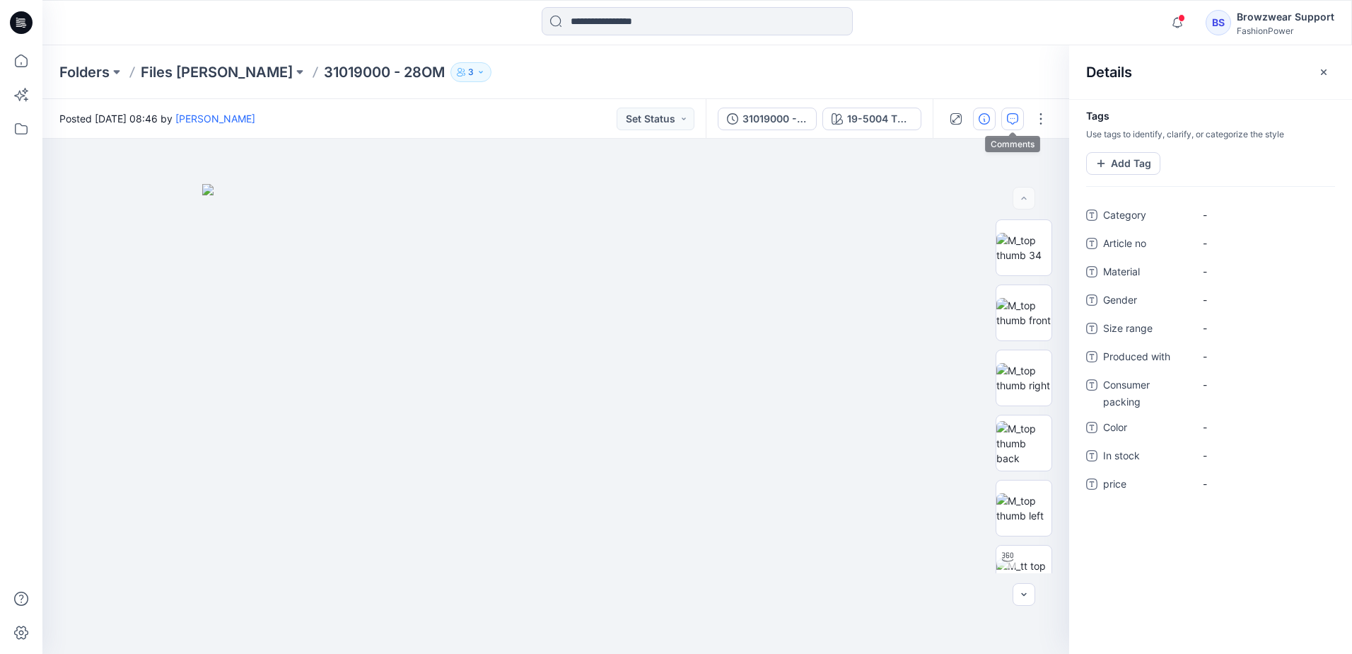
click at [1017, 123] on icon "button" at bounding box center [1012, 118] width 11 height 11
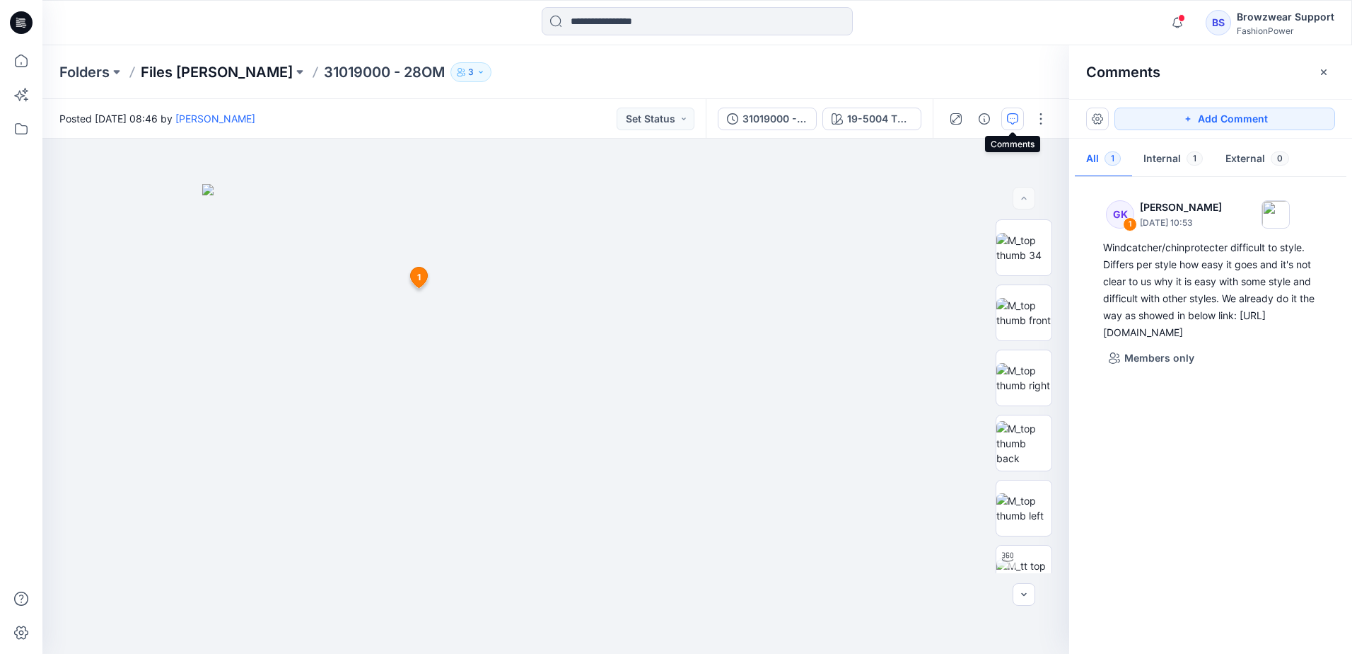
click at [191, 72] on p "Files [PERSON_NAME]" at bounding box center [217, 72] width 152 height 20
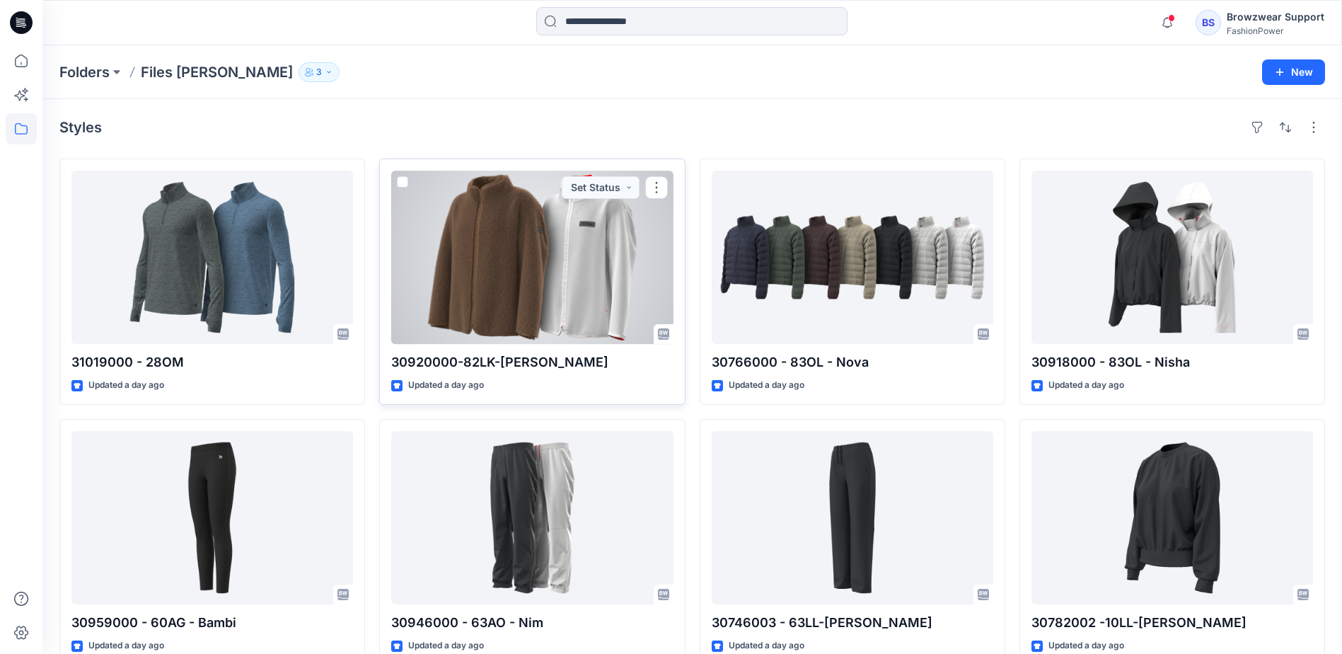
click at [594, 282] on div at bounding box center [532, 256] width 282 height 173
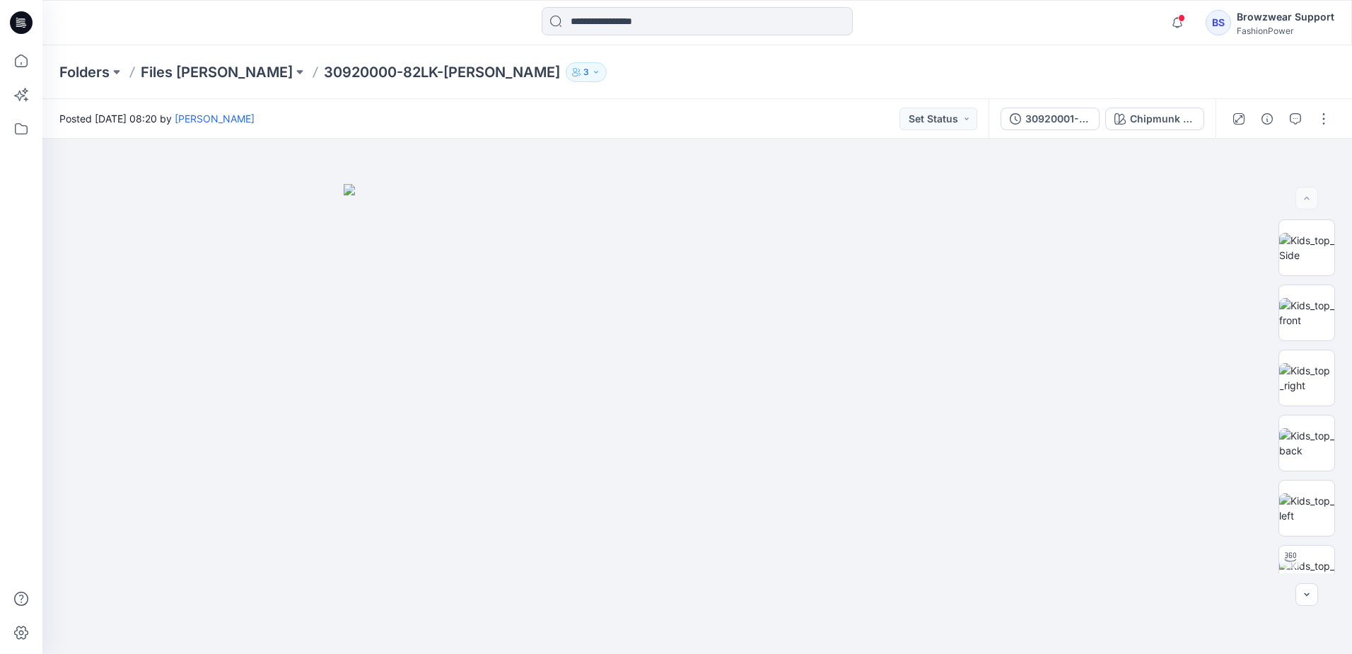
click at [750, 74] on div "Folders Files [PERSON_NAME] 30920000-82LK-[PERSON_NAME] 3" at bounding box center [642, 72] width 1166 height 20
click at [196, 78] on p "Files [PERSON_NAME]" at bounding box center [217, 72] width 152 height 20
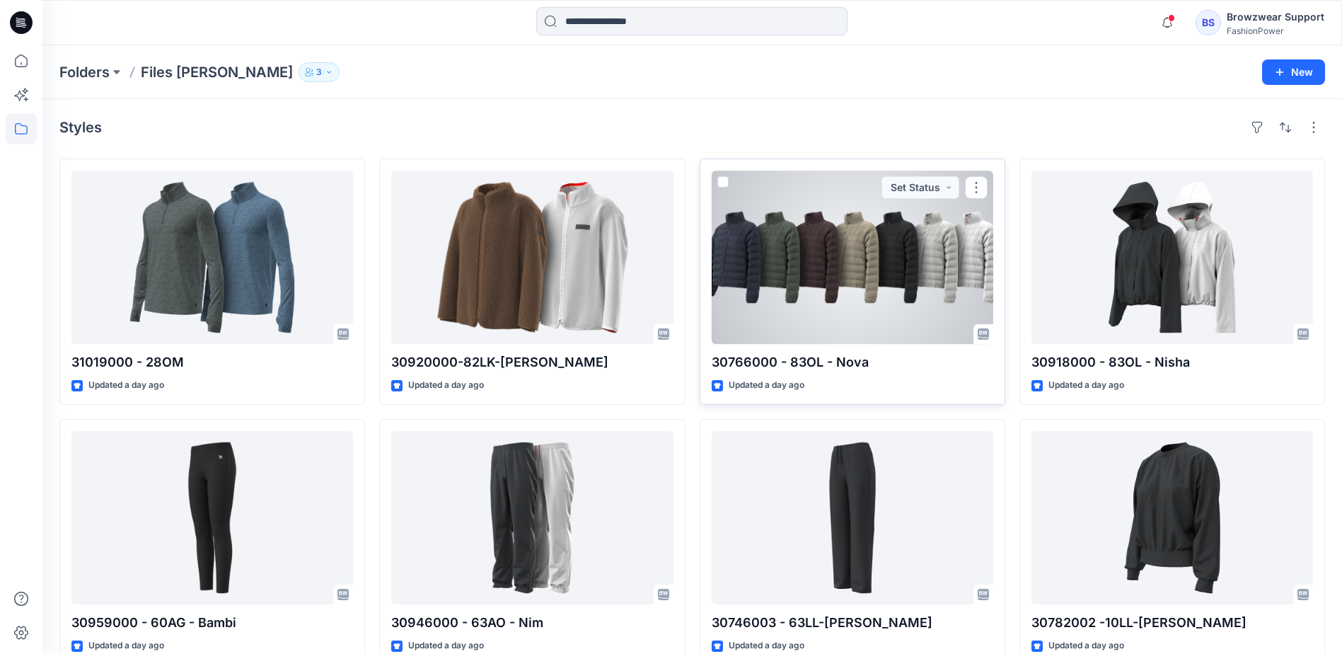
click at [916, 290] on div at bounding box center [853, 256] width 282 height 173
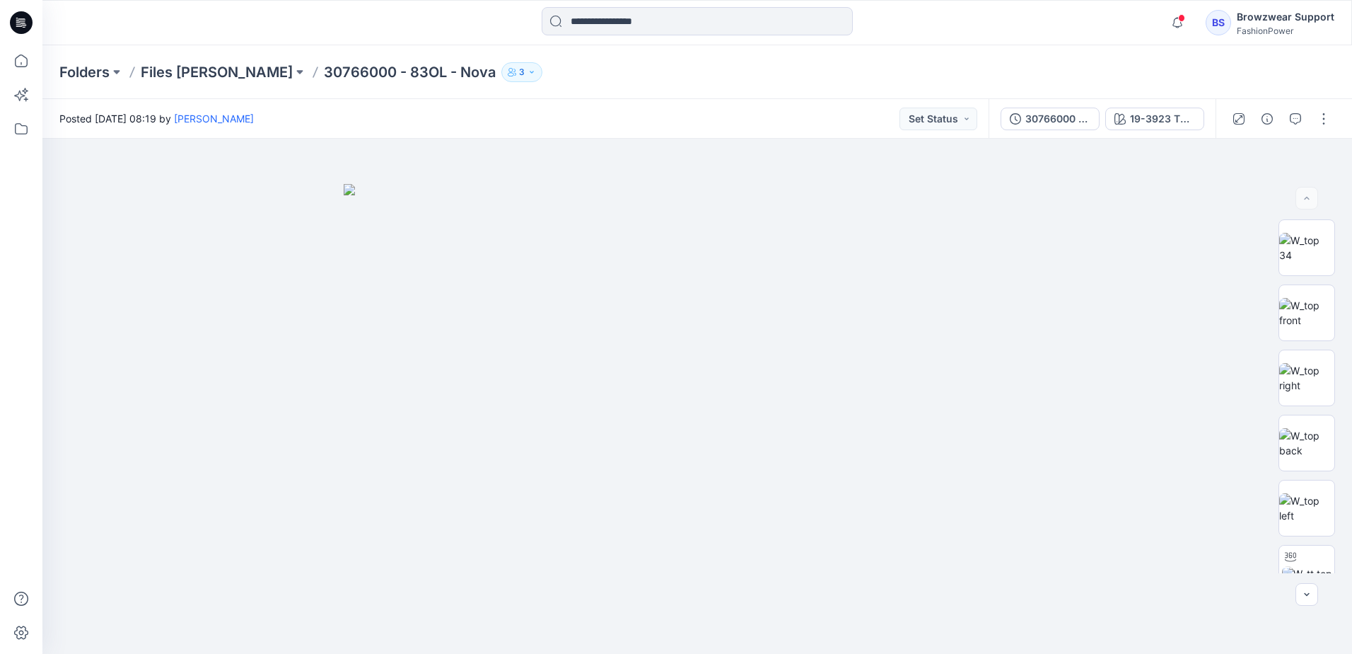
click at [811, 59] on div "Folders Files [PERSON_NAME] 30766000 - 83OL - Nova 3" at bounding box center [697, 72] width 1310 height 54
click at [888, 55] on div "Folders Files [PERSON_NAME] 30766000 - 83OL - Nova 3" at bounding box center [697, 72] width 1310 height 54
drag, startPoint x: 494, startPoint y: 28, endPoint x: 365, endPoint y: 39, distance: 129.2
click at [494, 27] on div at bounding box center [697, 22] width 655 height 31
click at [175, 62] on p "Files [PERSON_NAME]" at bounding box center [217, 72] width 152 height 20
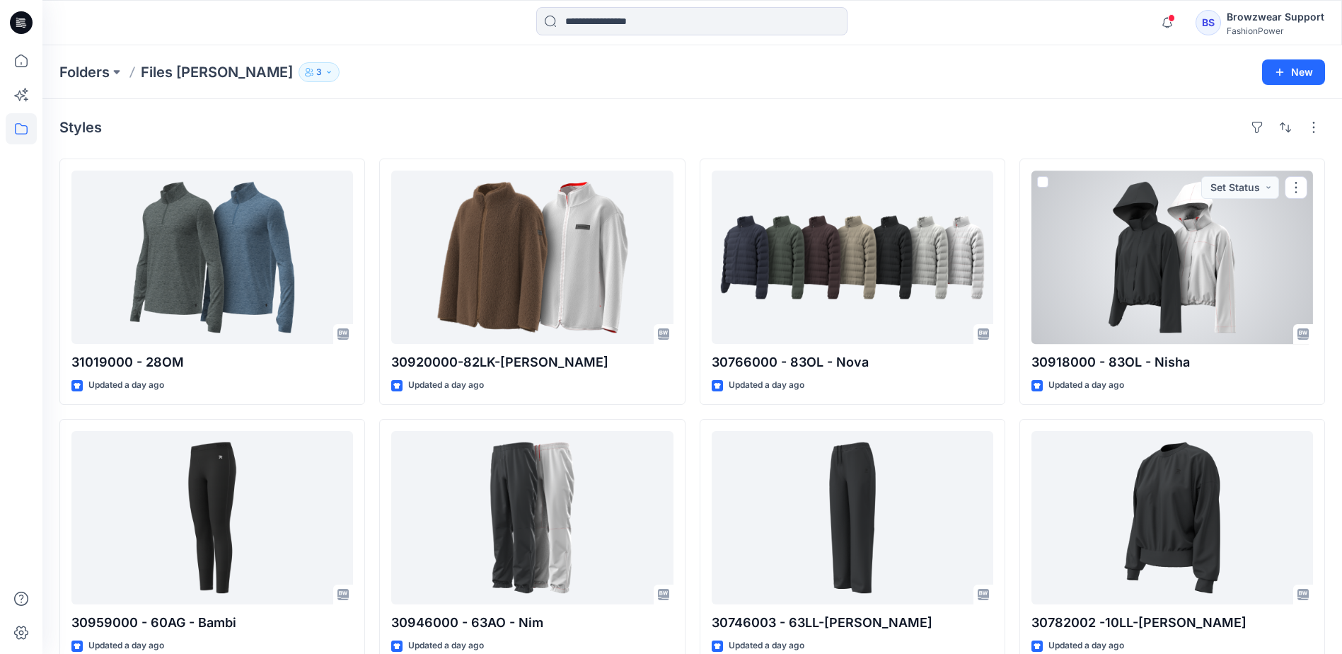
click at [1151, 245] on div at bounding box center [1172, 256] width 282 height 173
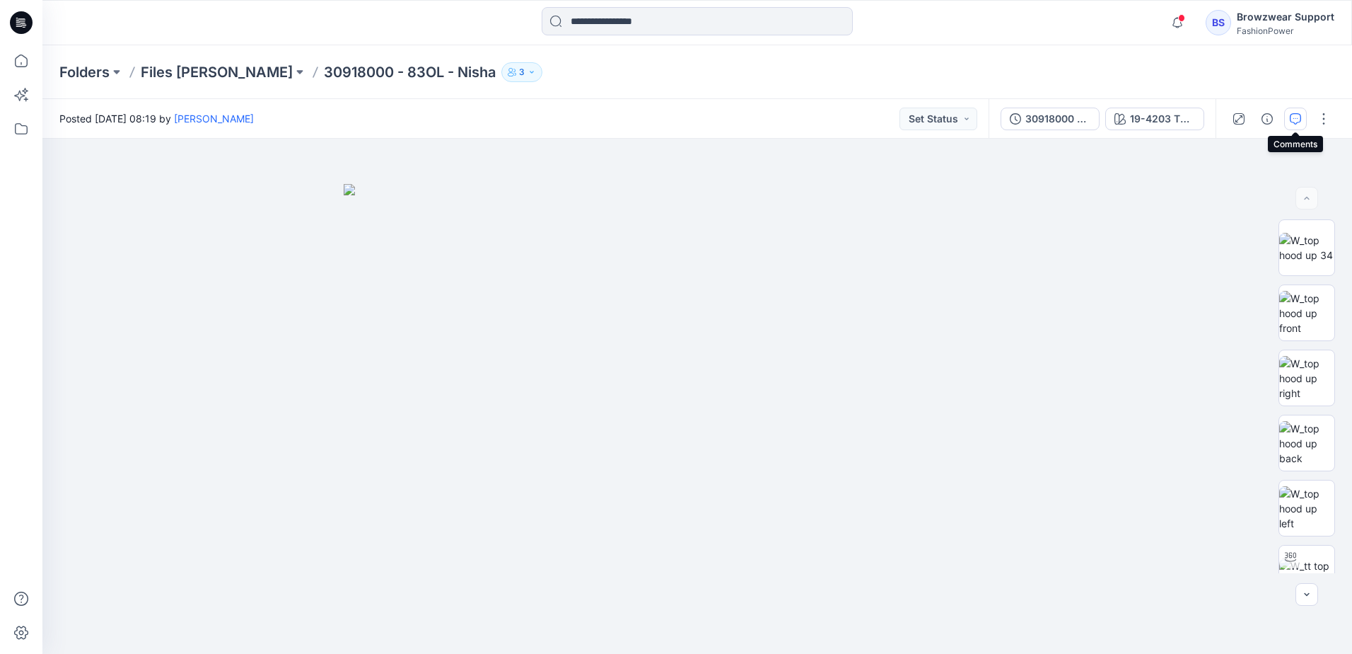
click at [1292, 120] on icon "button" at bounding box center [1295, 118] width 11 height 11
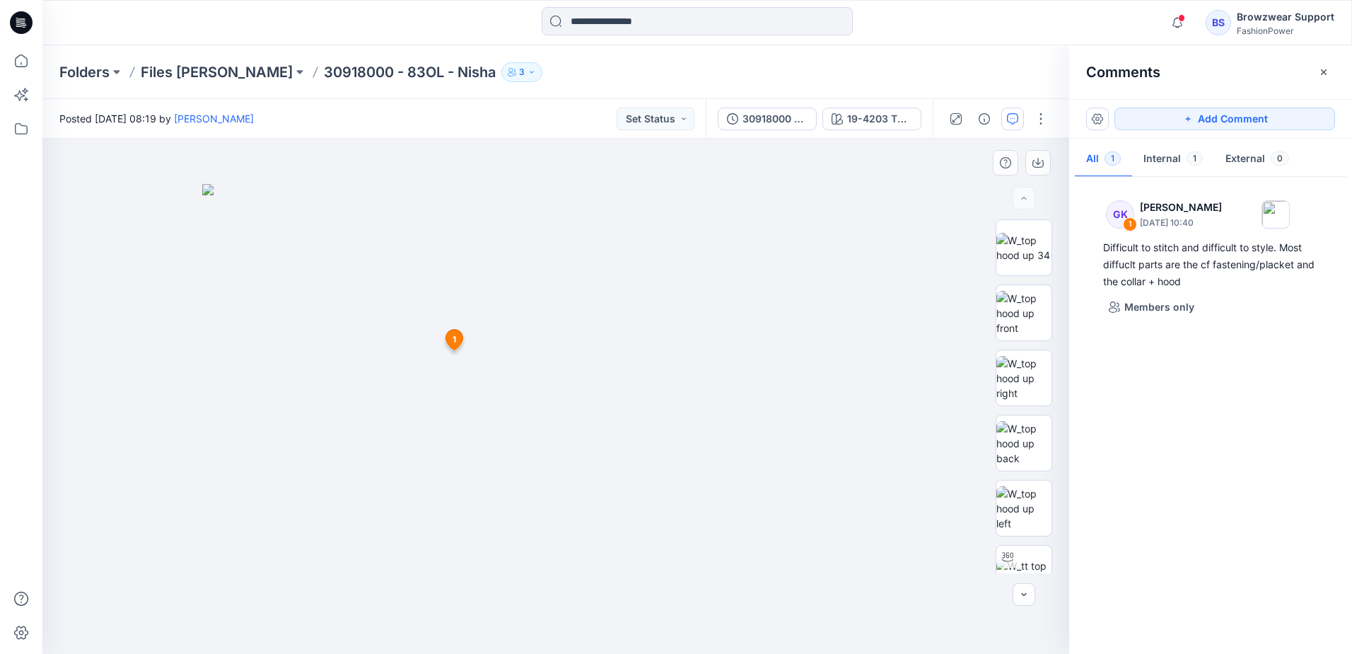
click at [464, 278] on img at bounding box center [555, 419] width 707 height 470
click at [1031, 321] on img at bounding box center [1024, 313] width 55 height 45
click at [1038, 372] on img at bounding box center [1024, 378] width 55 height 45
click at [1028, 247] on img at bounding box center [1024, 248] width 55 height 30
click at [958, 60] on div "Folders Files [PERSON_NAME] 30918000 - 83OL - Nisha 3" at bounding box center [697, 72] width 1310 height 54
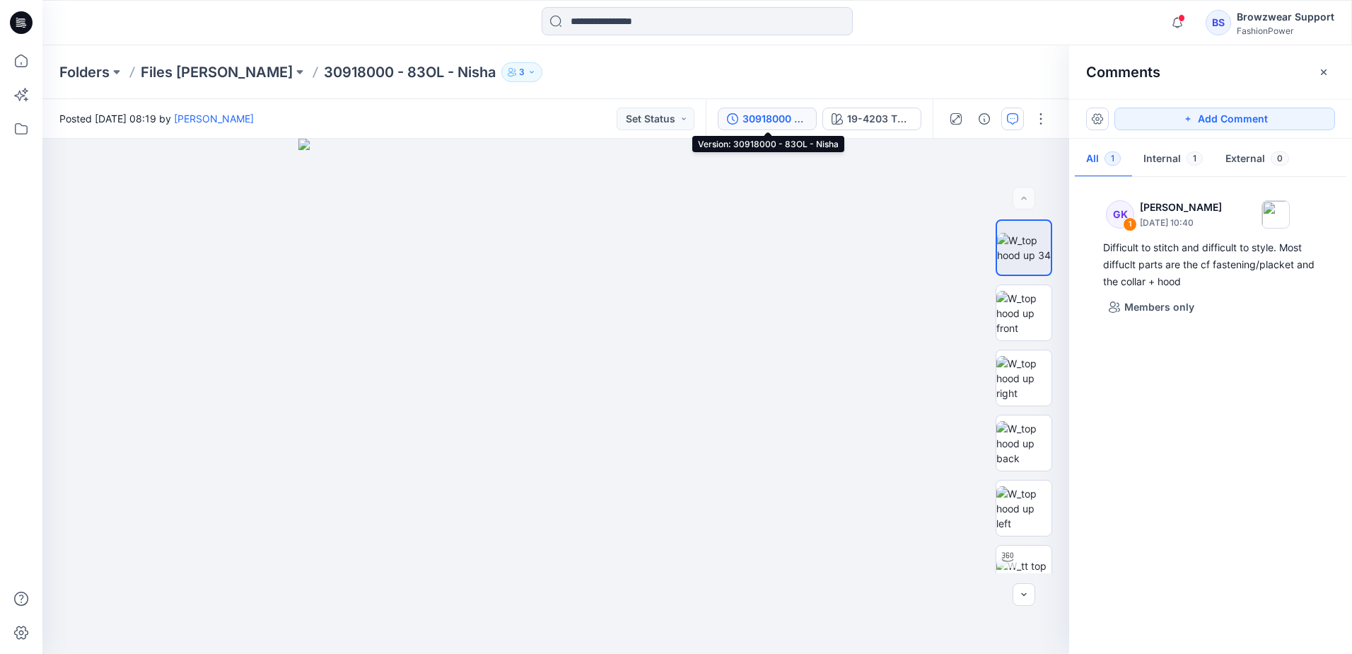
click at [770, 118] on div "30918000 - 83OL - Nisha" at bounding box center [775, 119] width 65 height 16
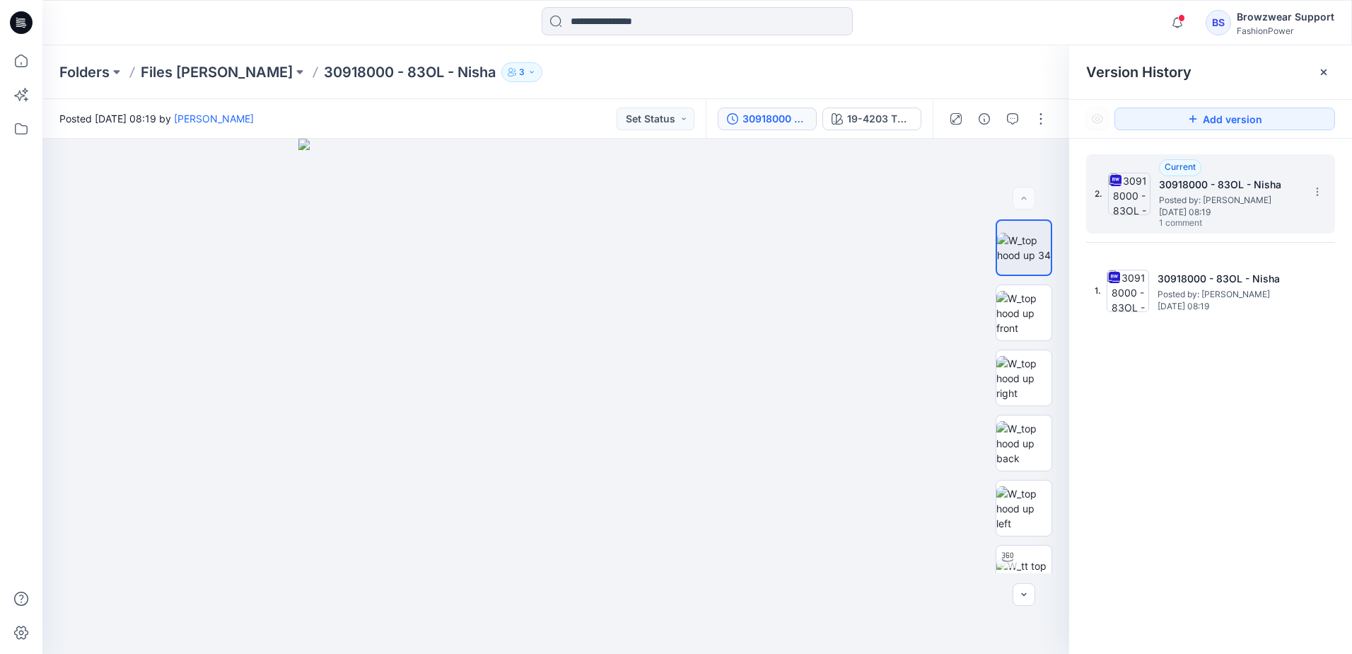
click at [1334, 193] on div "2. Current 30918000 - 83OL - [GEOGRAPHIC_DATA] Posted by: [PERSON_NAME] [DATE] …" at bounding box center [1210, 193] width 249 height 79
click at [1317, 192] on icon at bounding box center [1317, 192] width 1 height 1
click at [1241, 216] on span "Download Source BW File" at bounding box center [1246, 219] width 118 height 17
click at [974, 18] on div at bounding box center [697, 22] width 655 height 31
